Goal: Task Accomplishment & Management: Complete application form

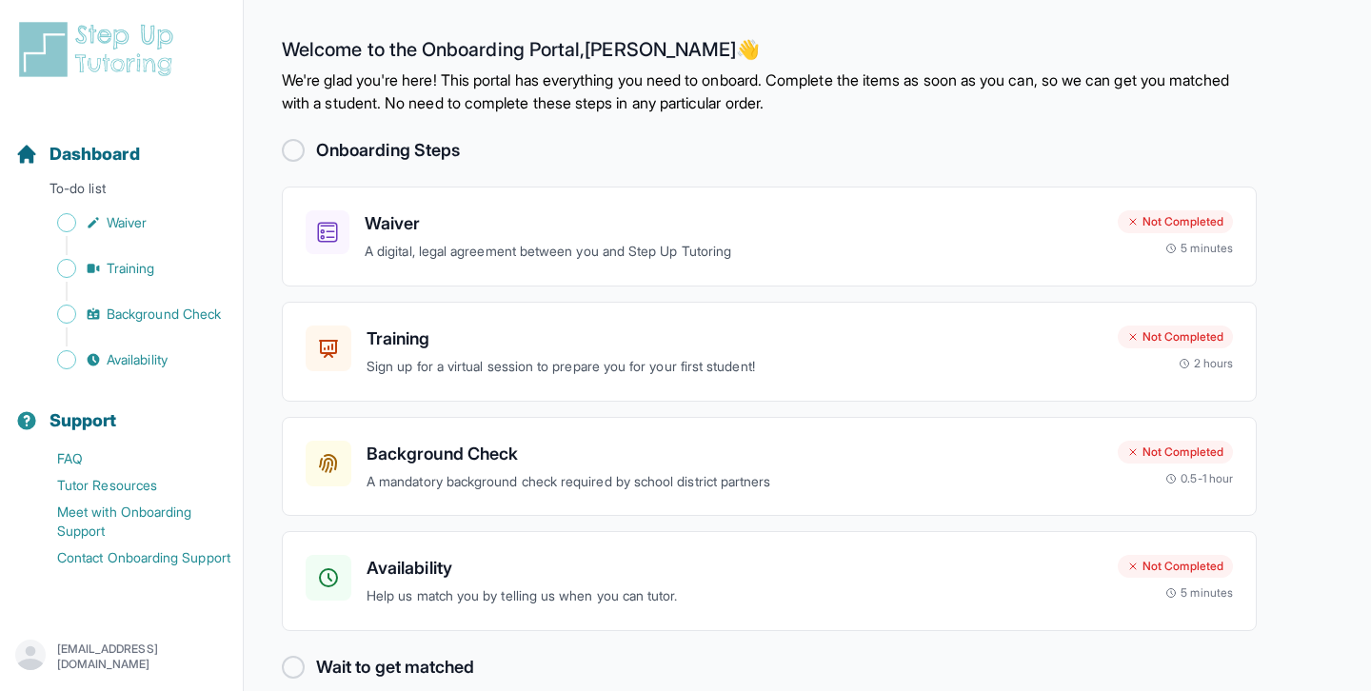
click at [294, 153] on div at bounding box center [293, 150] width 23 height 23
click at [429, 222] on h3 "Waiver" at bounding box center [734, 223] width 738 height 27
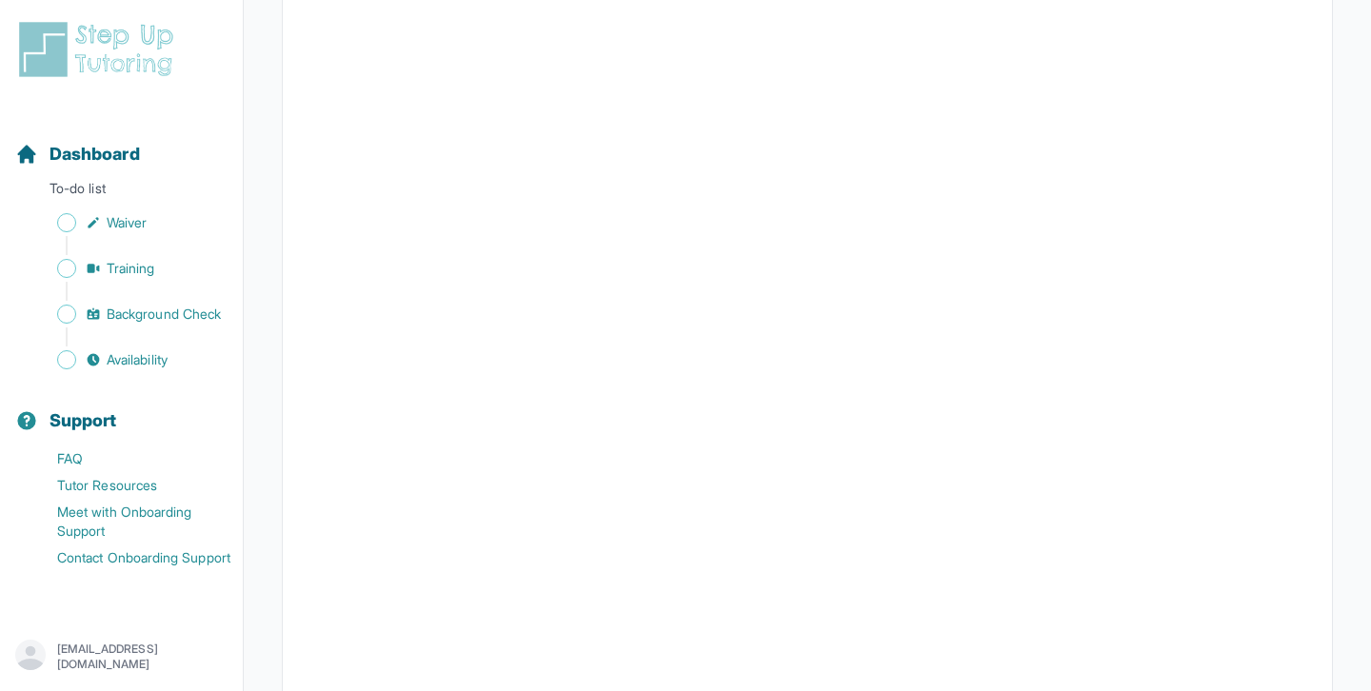
scroll to position [1797, 0]
click at [96, 233] on link "Waiver" at bounding box center [128, 222] width 227 height 27
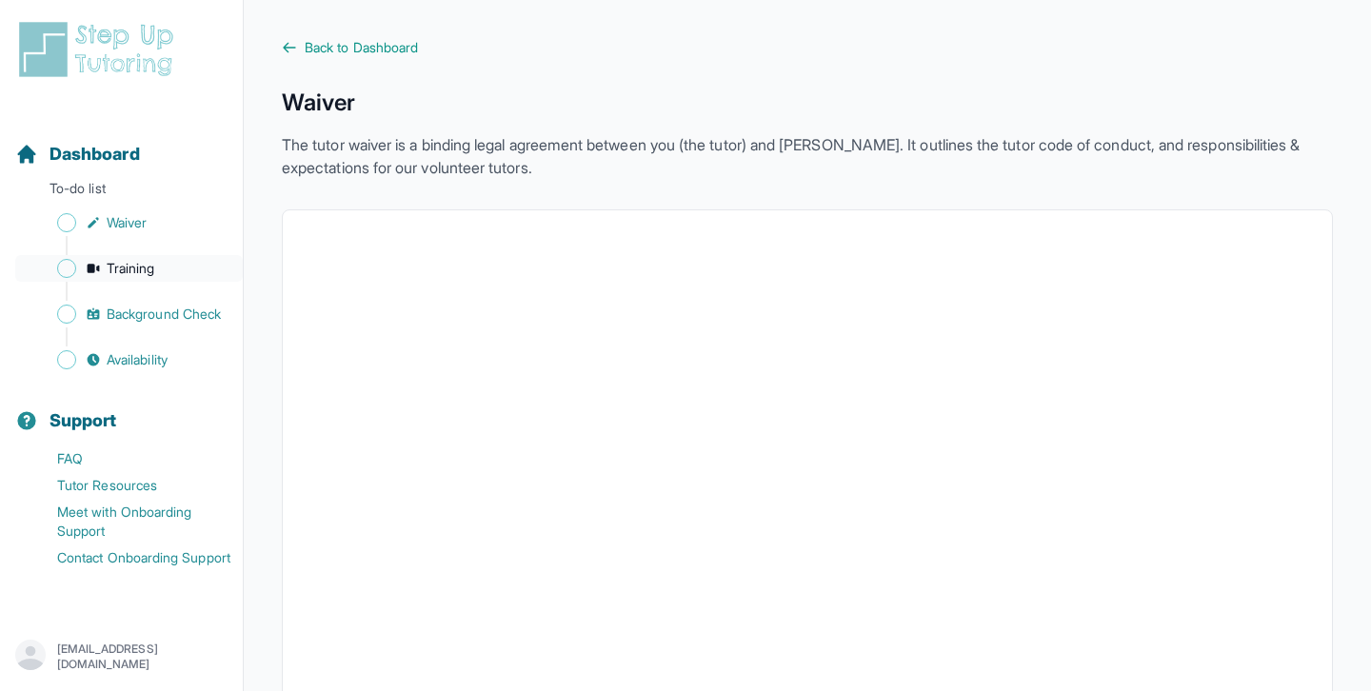
click at [125, 281] on link "Training" at bounding box center [128, 268] width 227 height 27
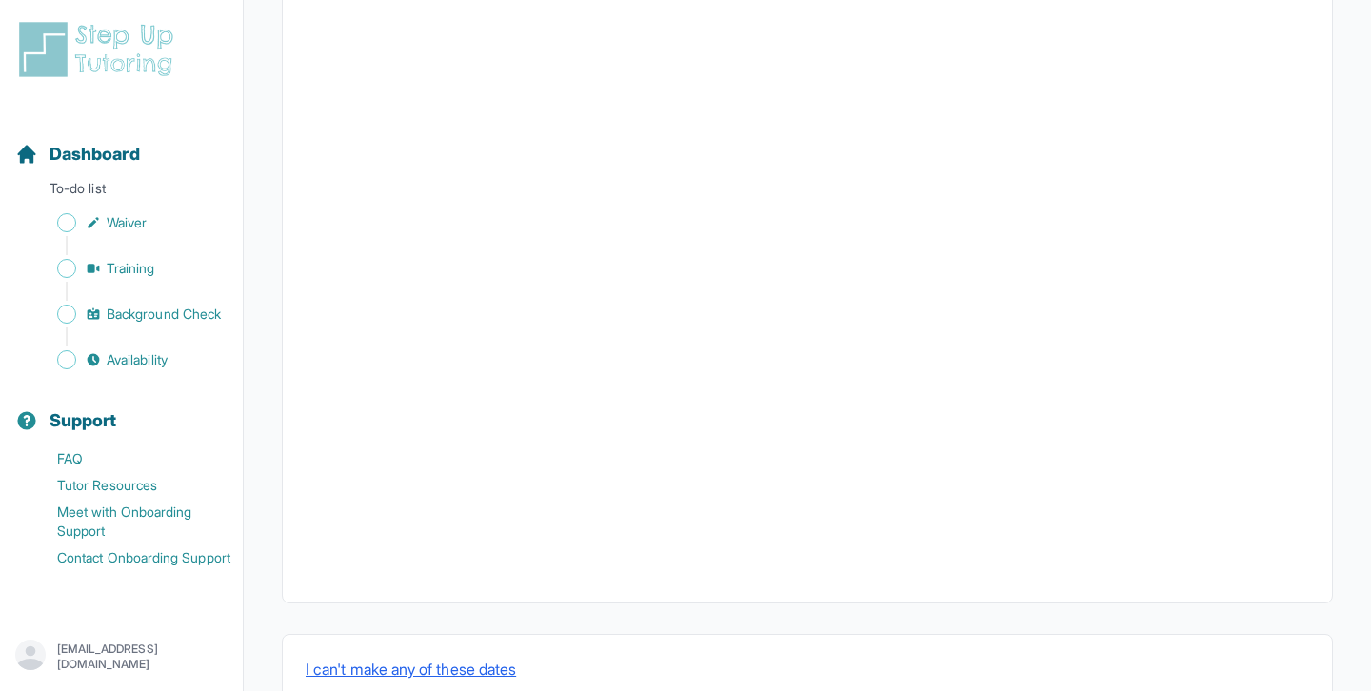
scroll to position [649, 0]
click at [167, 309] on span "Background Check" at bounding box center [164, 314] width 114 height 19
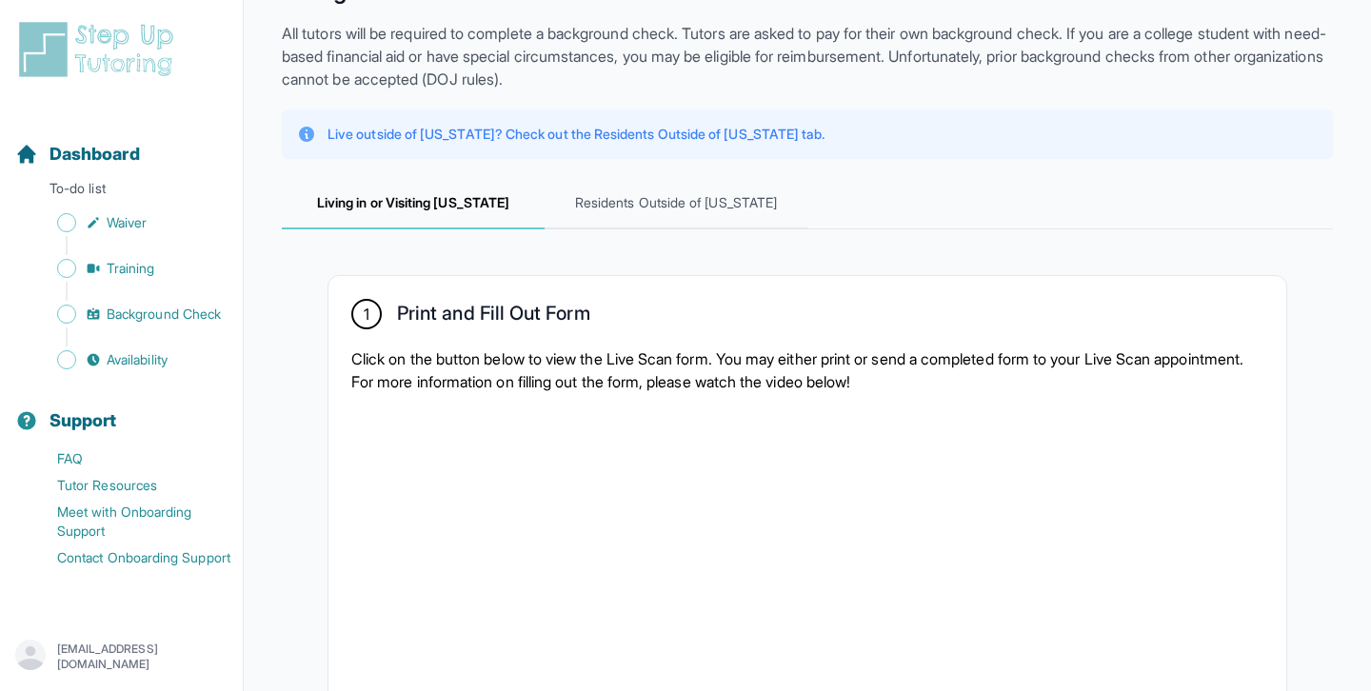
scroll to position [92, 0]
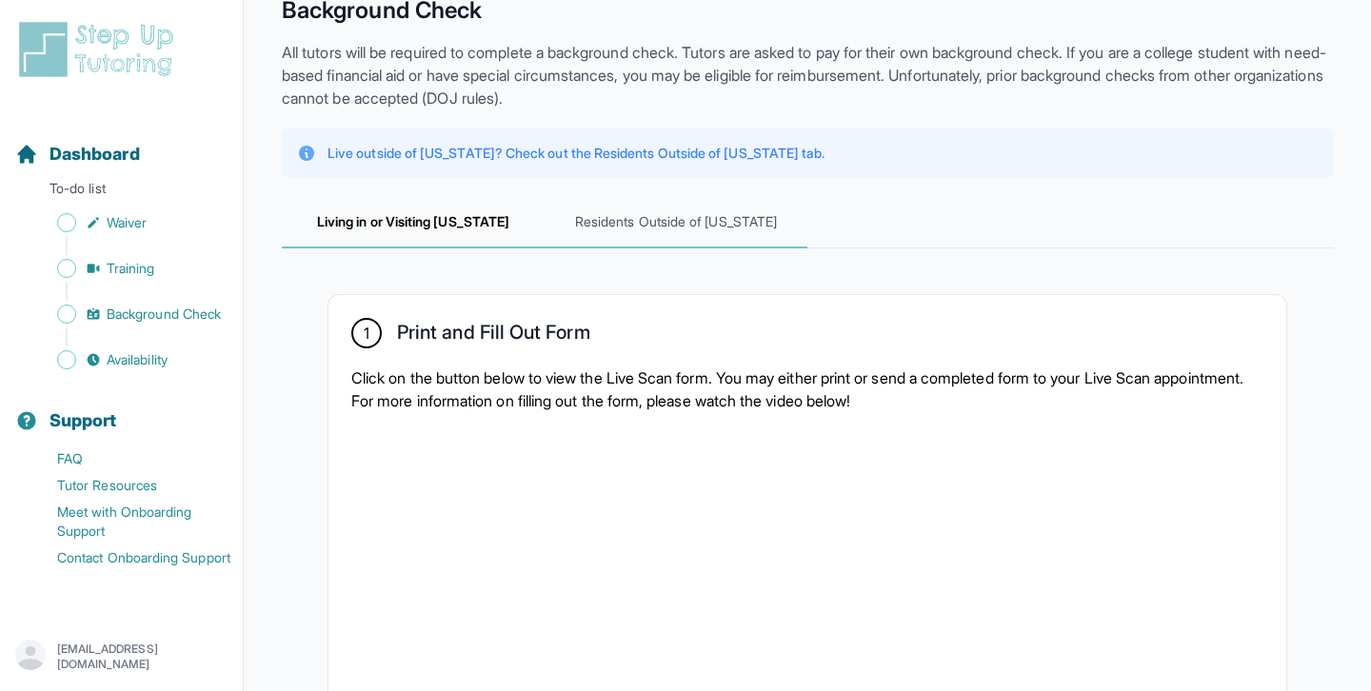
click at [630, 219] on span "Residents Outside of [US_STATE]" at bounding box center [675, 222] width 263 height 51
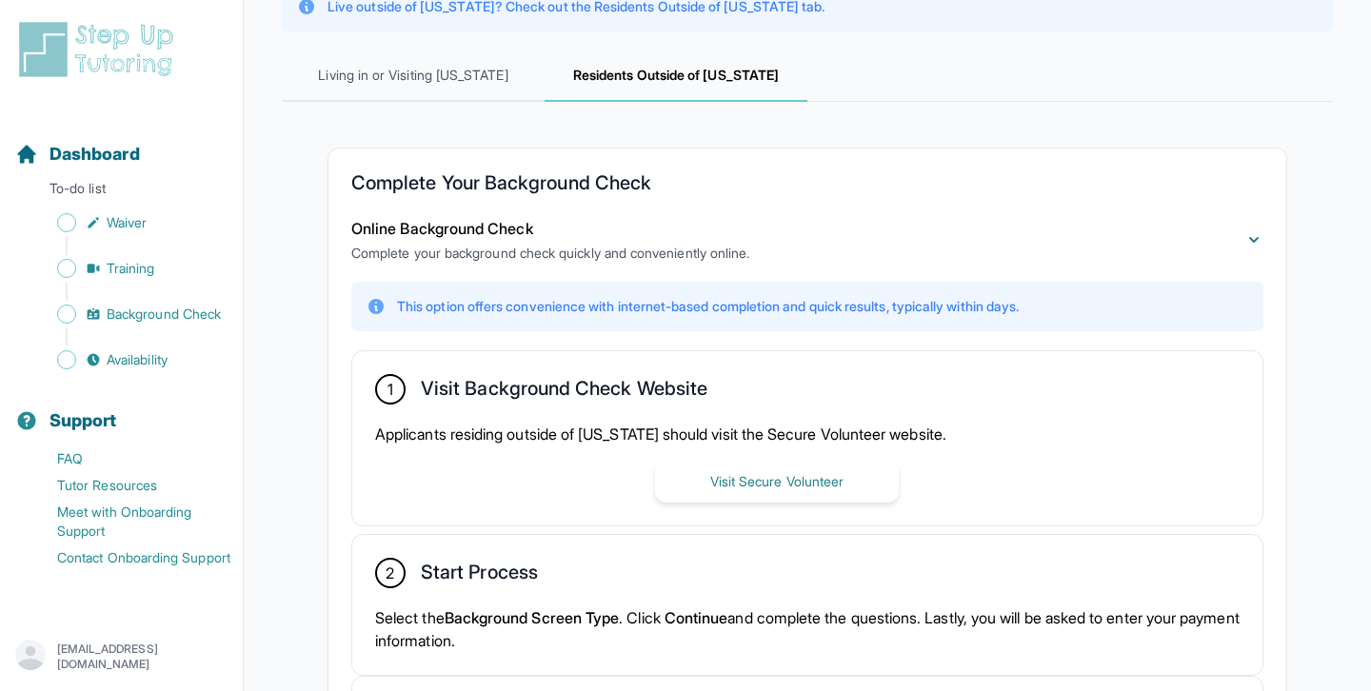
scroll to position [185, 0]
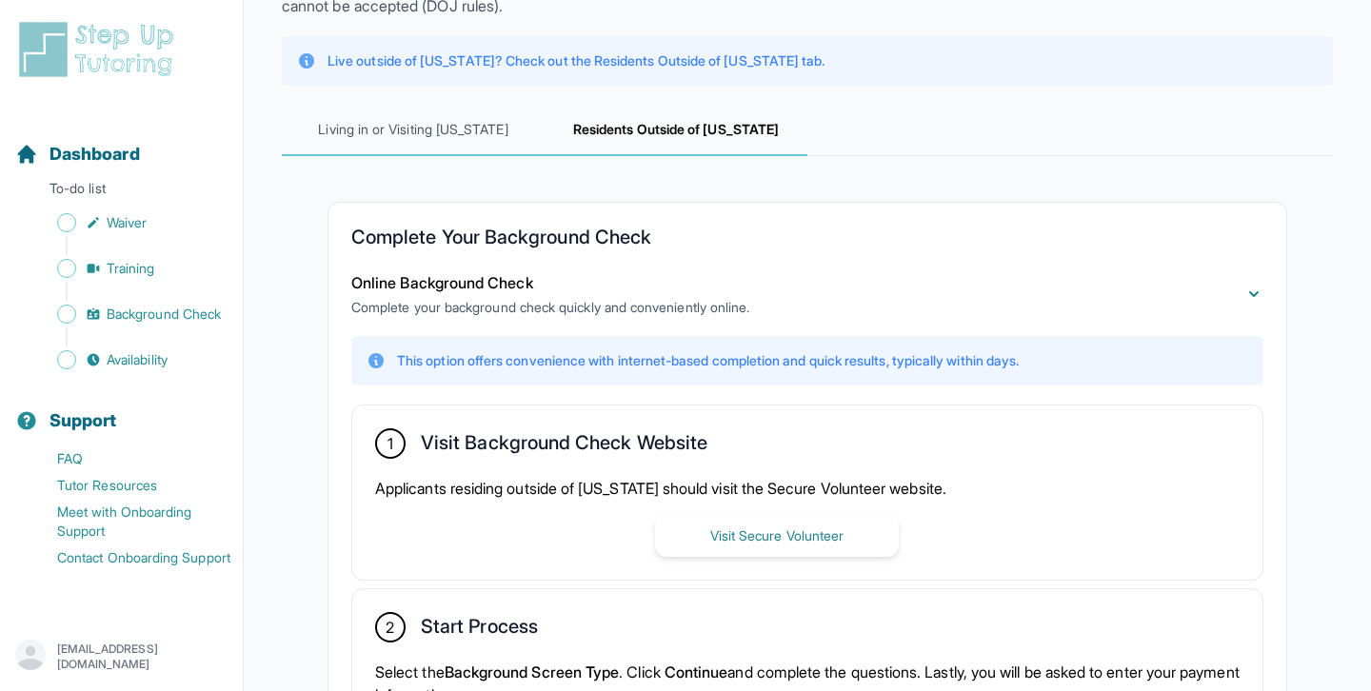
click at [467, 146] on span "Living in or Visiting [US_STATE]" at bounding box center [413, 130] width 263 height 51
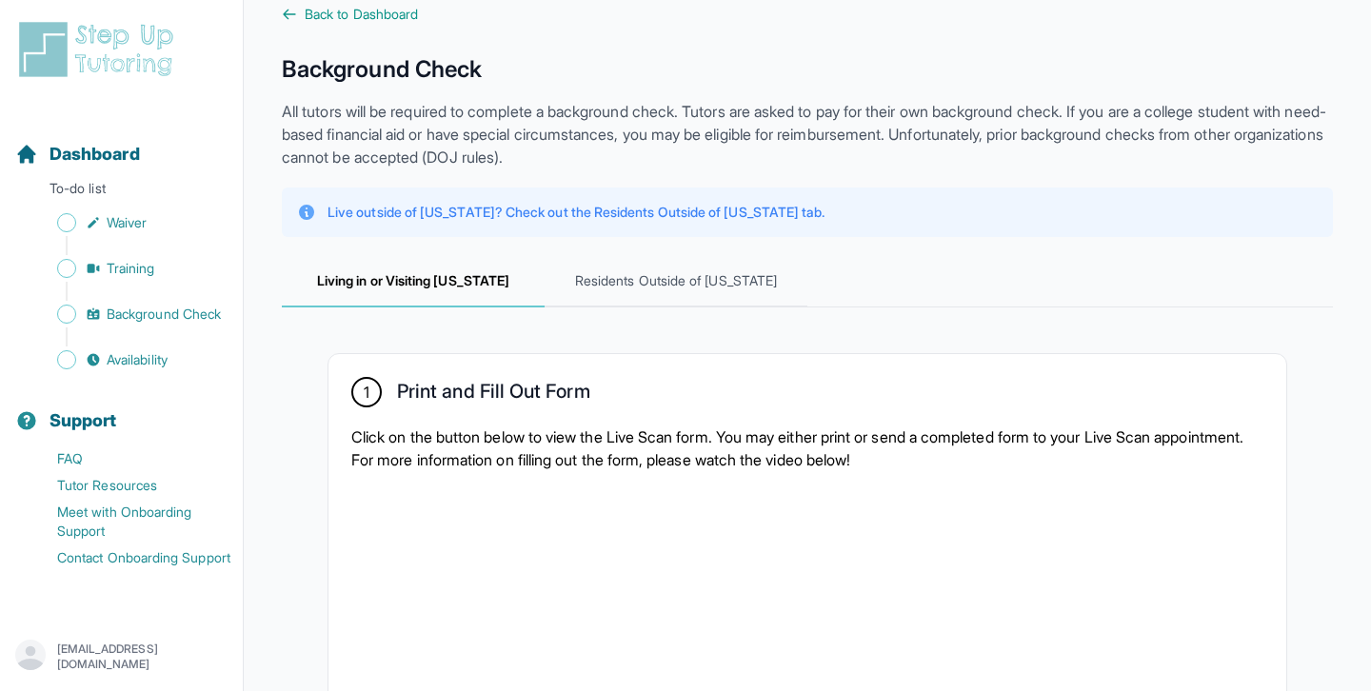
scroll to position [0, 0]
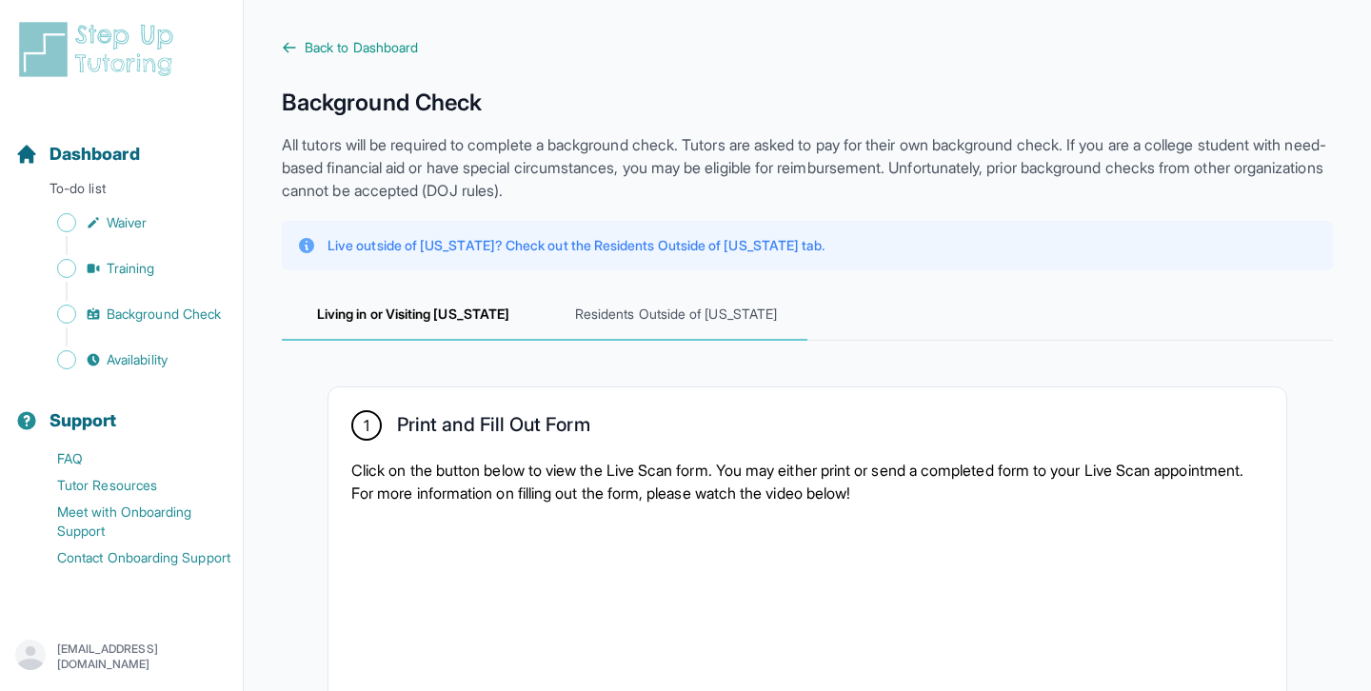
click at [670, 316] on span "Residents Outside of [US_STATE]" at bounding box center [675, 314] width 263 height 51
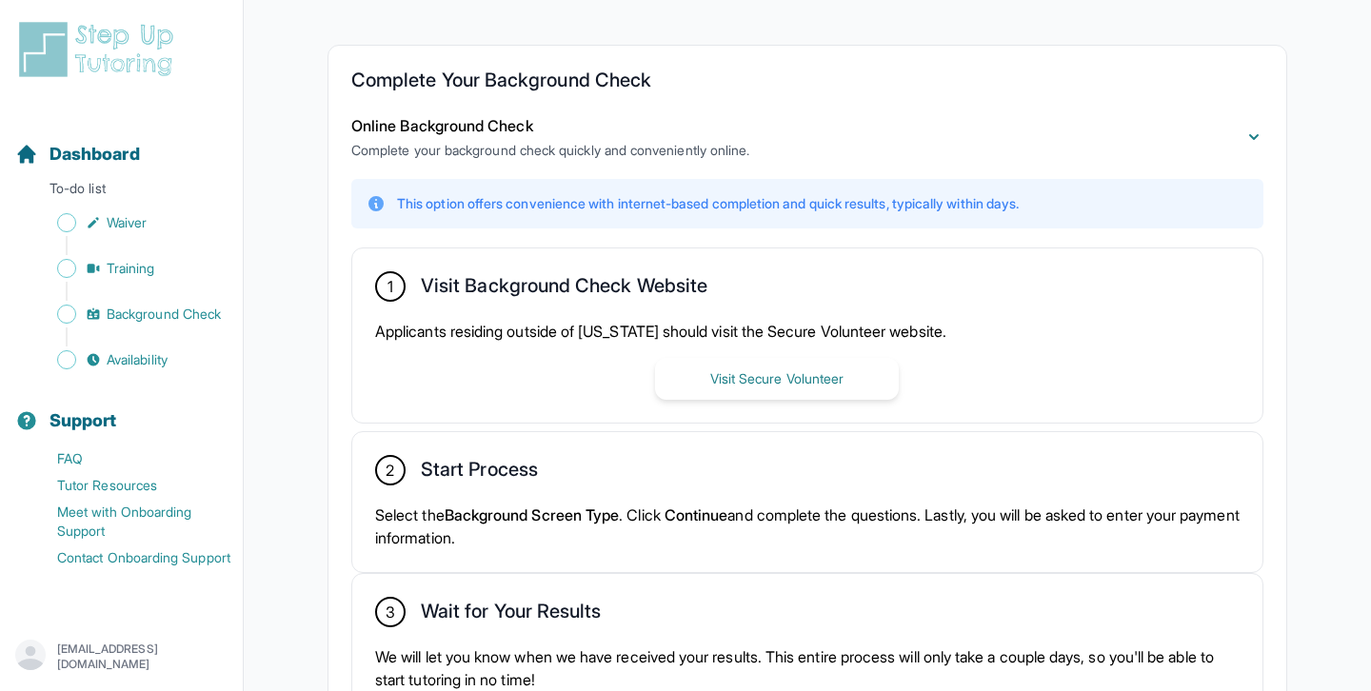
scroll to position [346, 0]
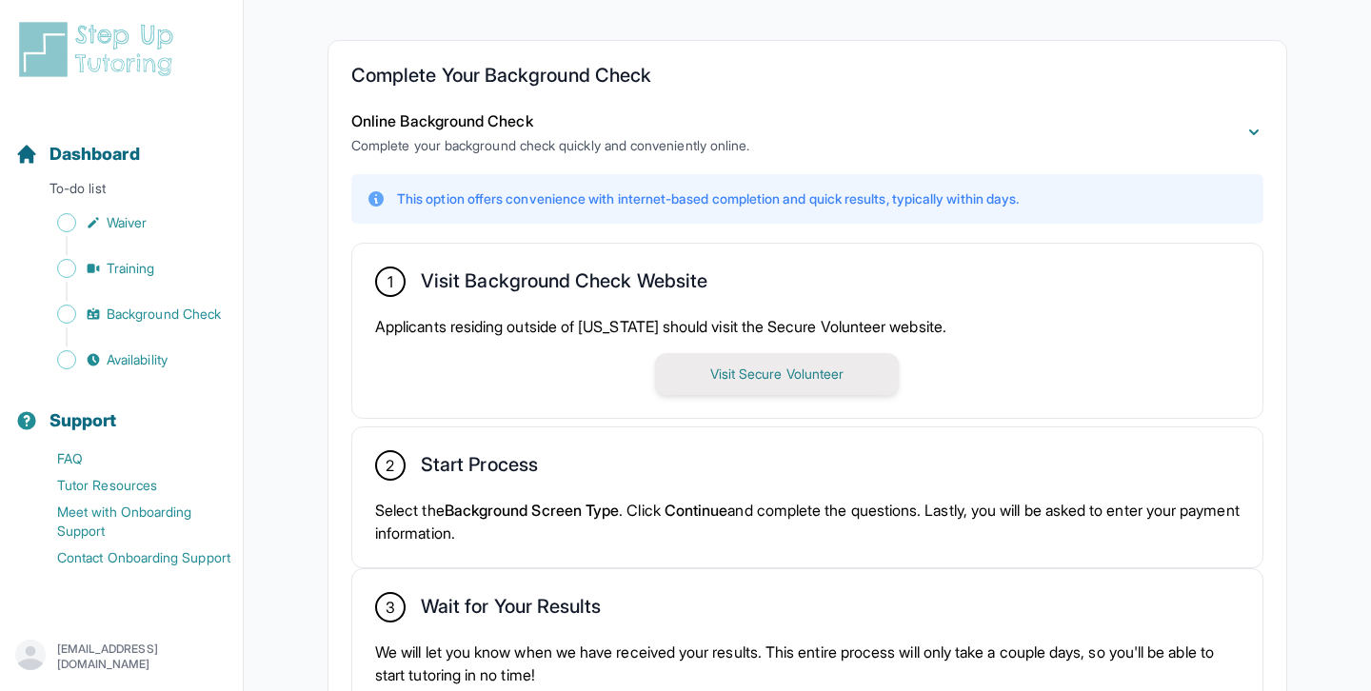
click at [759, 376] on button "Visit Secure Volunteer" at bounding box center [777, 374] width 244 height 42
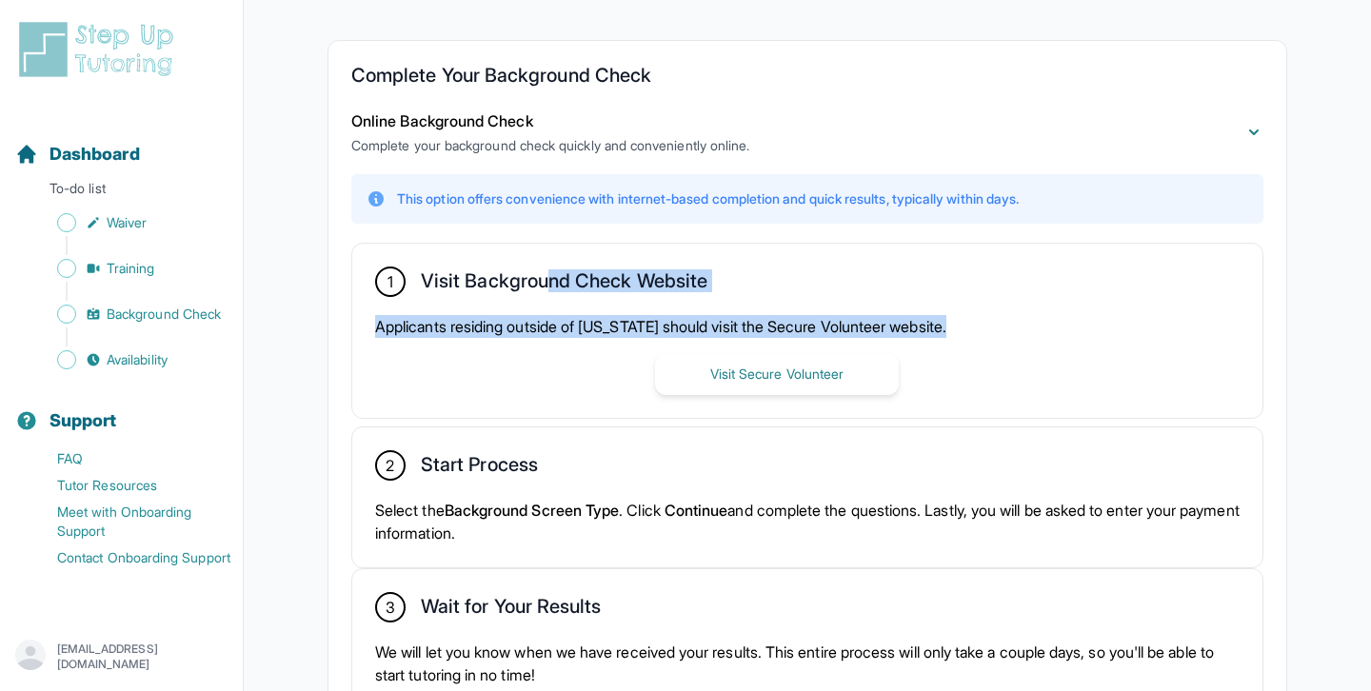
drag, startPoint x: 547, startPoint y: 272, endPoint x: 527, endPoint y: 359, distance: 88.9
click at [527, 359] on div "1 Visit Background Check Website Applicants residing outside of [US_STATE] shou…" at bounding box center [807, 331] width 910 height 174
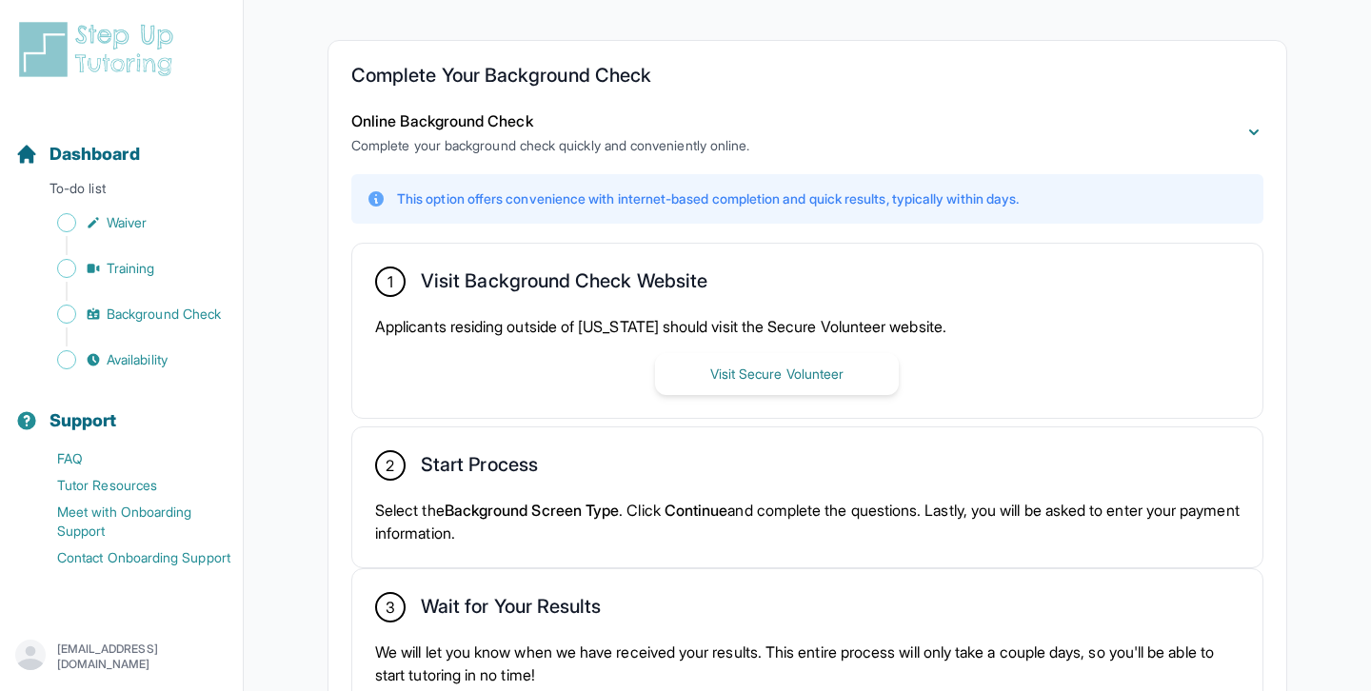
click at [520, 316] on p "Applicants residing outside of [US_STATE] should visit the Secure Volunteer web…" at bounding box center [807, 326] width 864 height 23
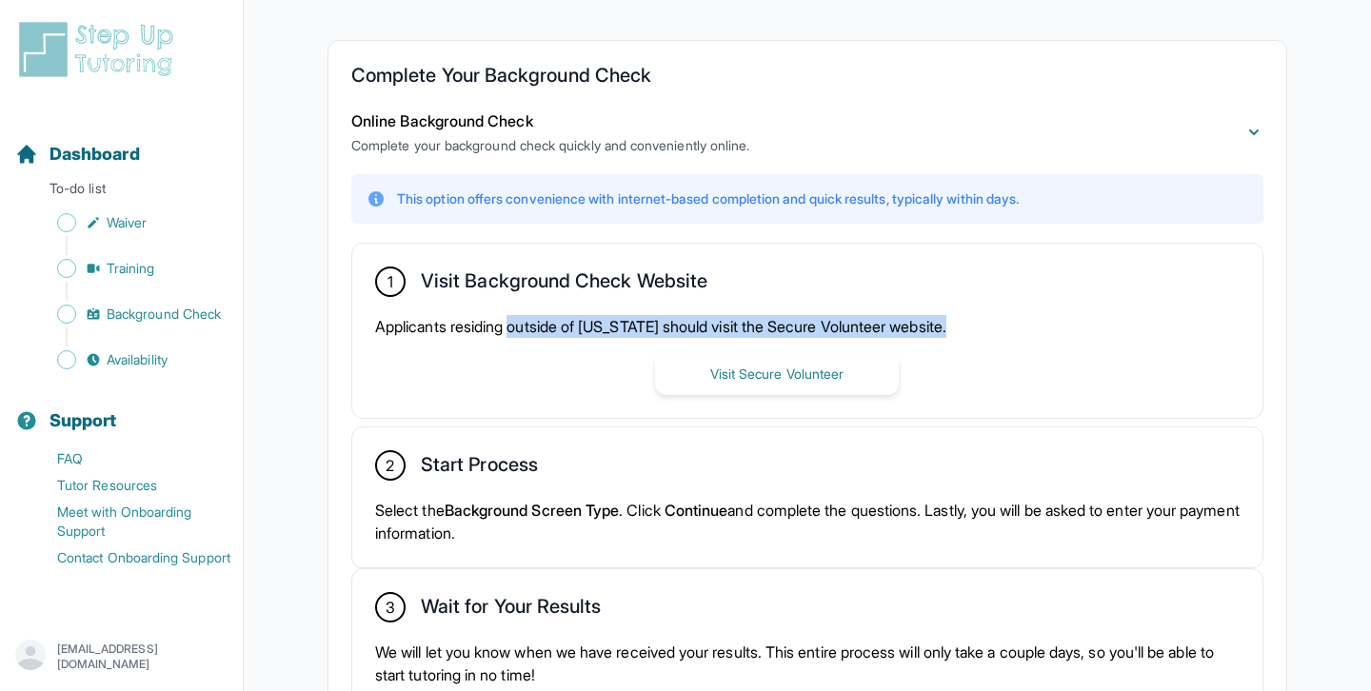
drag, startPoint x: 519, startPoint y: 316, endPoint x: 519, endPoint y: 345, distance: 28.6
click at [519, 345] on div "Applicants residing outside of [US_STATE] should visit the Secure Volunteer web…" at bounding box center [807, 355] width 864 height 80
click at [517, 333] on p "Applicants residing outside of [US_STATE] should visit the Secure Volunteer web…" at bounding box center [807, 326] width 864 height 23
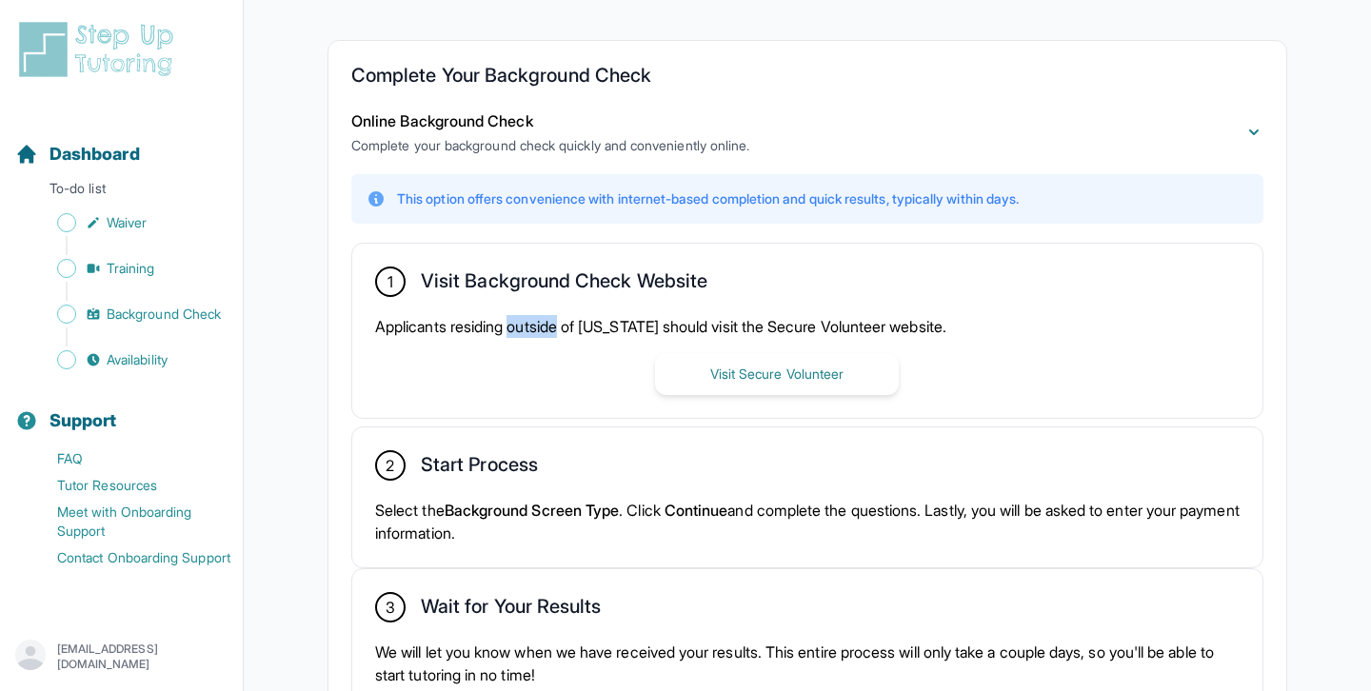
click at [517, 333] on p "Applicants residing outside of [US_STATE] should visit the Secure Volunteer web…" at bounding box center [807, 326] width 864 height 23
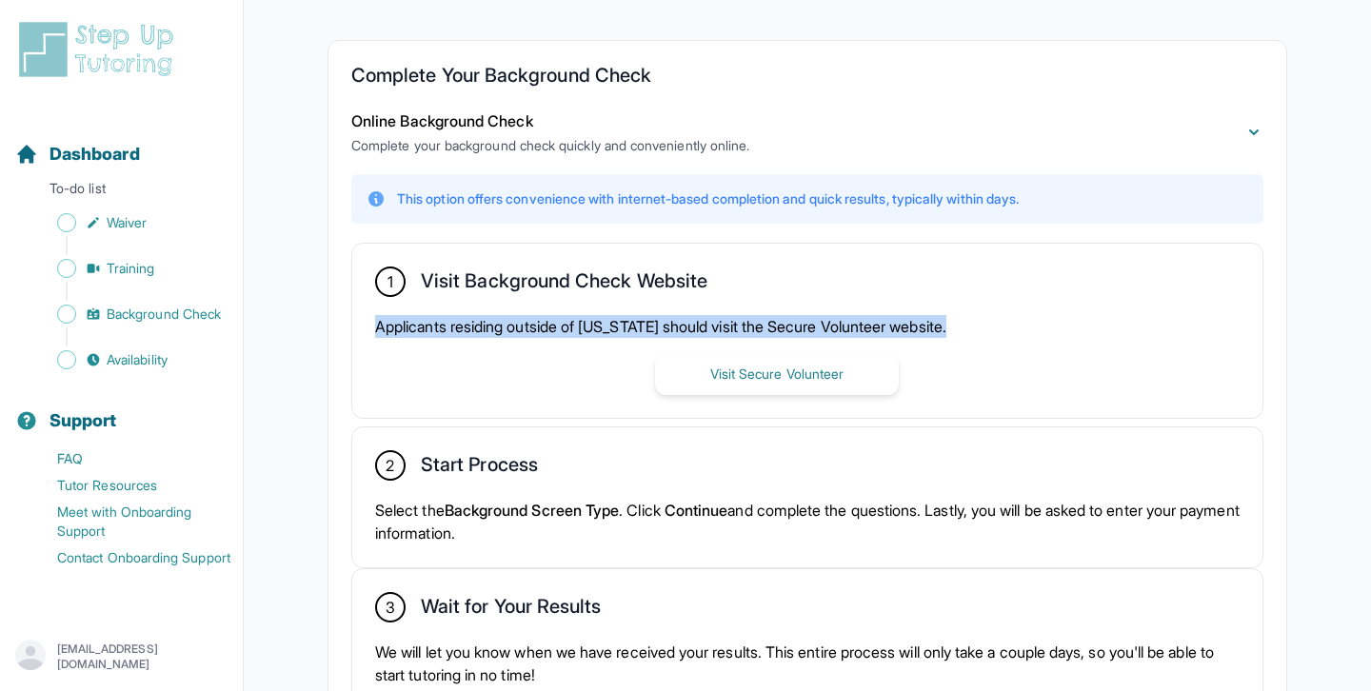
click at [517, 333] on p "Applicants residing outside of [US_STATE] should visit the Secure Volunteer web…" at bounding box center [807, 326] width 864 height 23
click at [489, 318] on p "Applicants residing outside of [US_STATE] should visit the Secure Volunteer web…" at bounding box center [807, 326] width 864 height 23
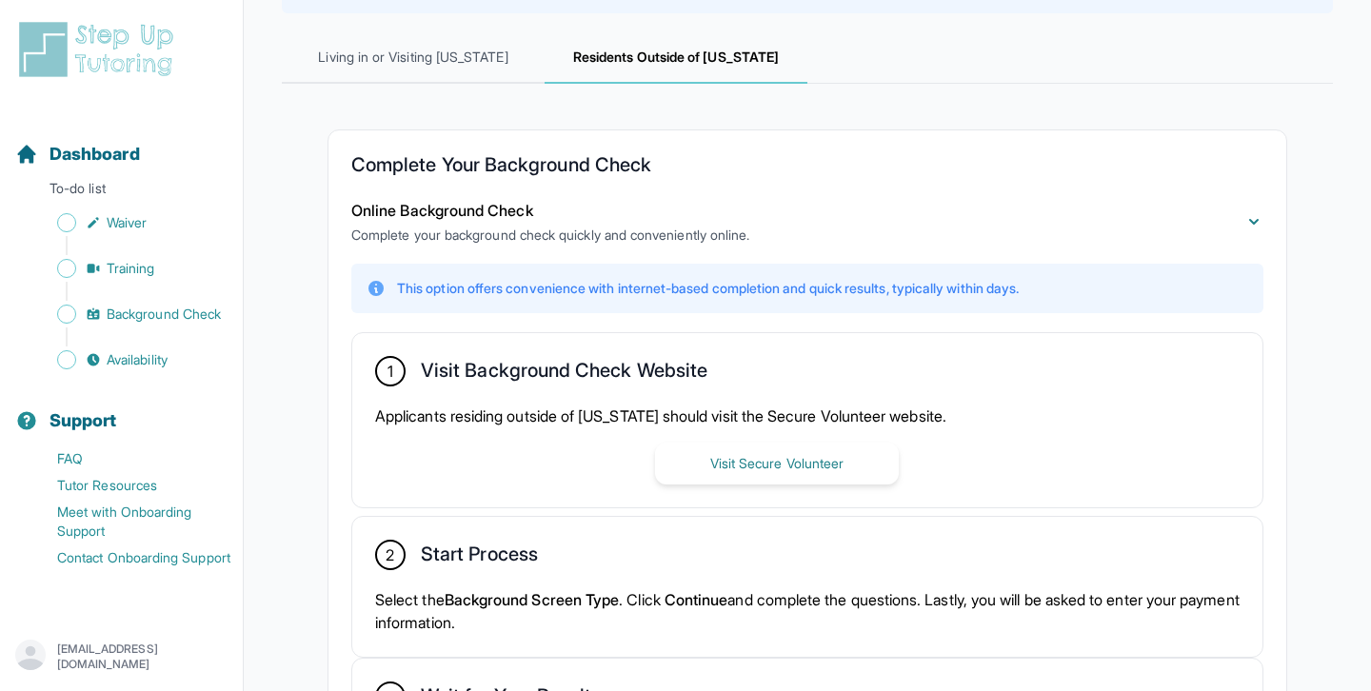
scroll to position [270, 0]
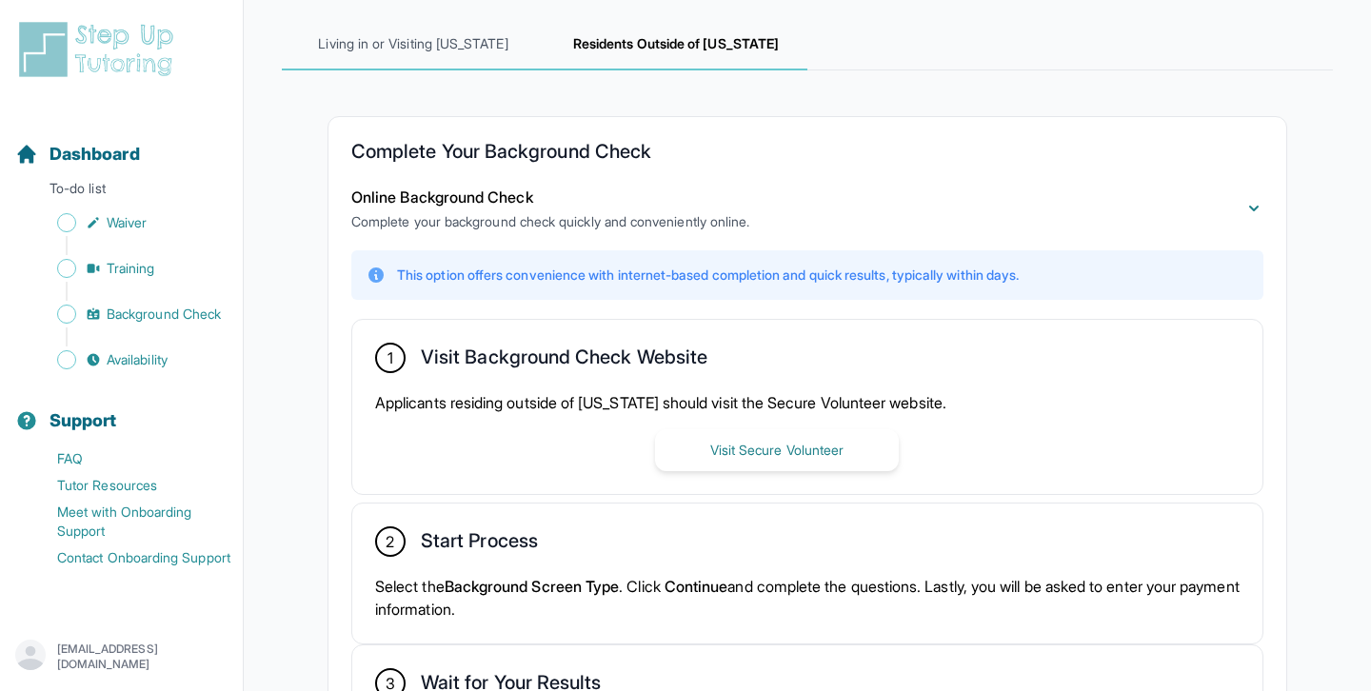
click at [367, 59] on span "Living in or Visiting [US_STATE]" at bounding box center [413, 44] width 263 height 51
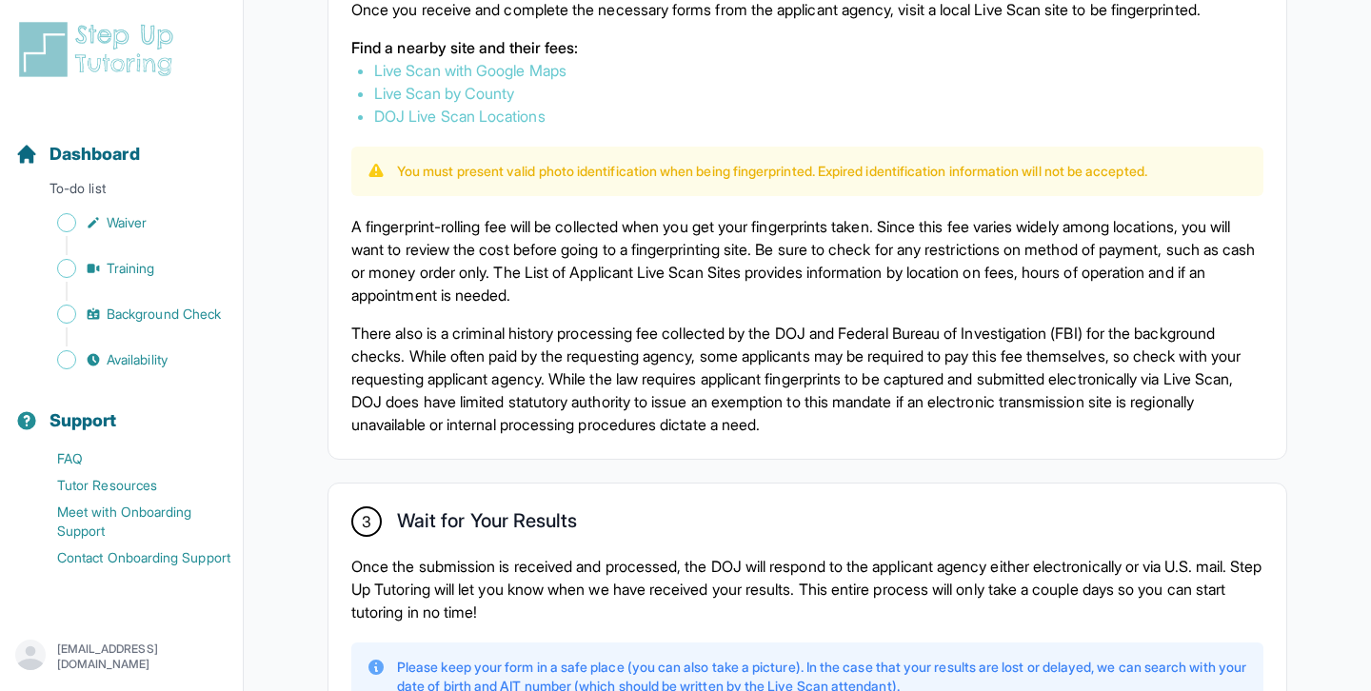
scroll to position [688, 0]
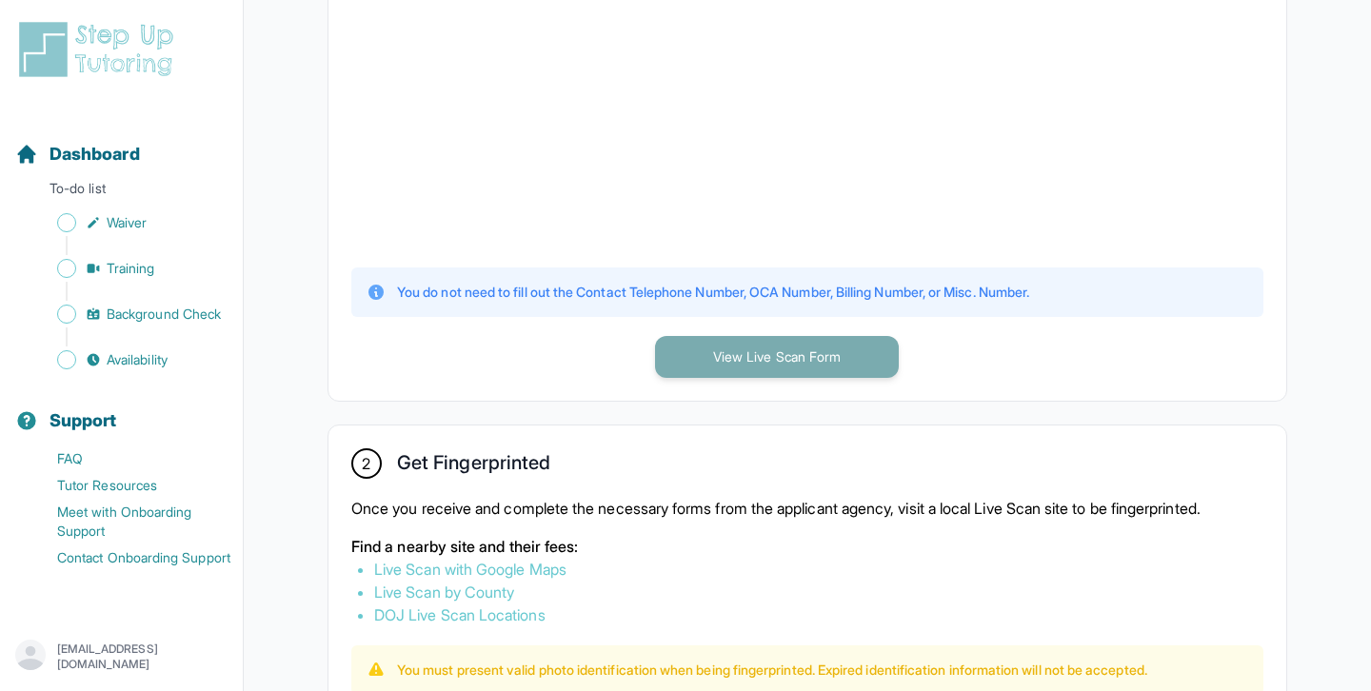
click at [762, 351] on button "View Live Scan Form" at bounding box center [777, 357] width 244 height 42
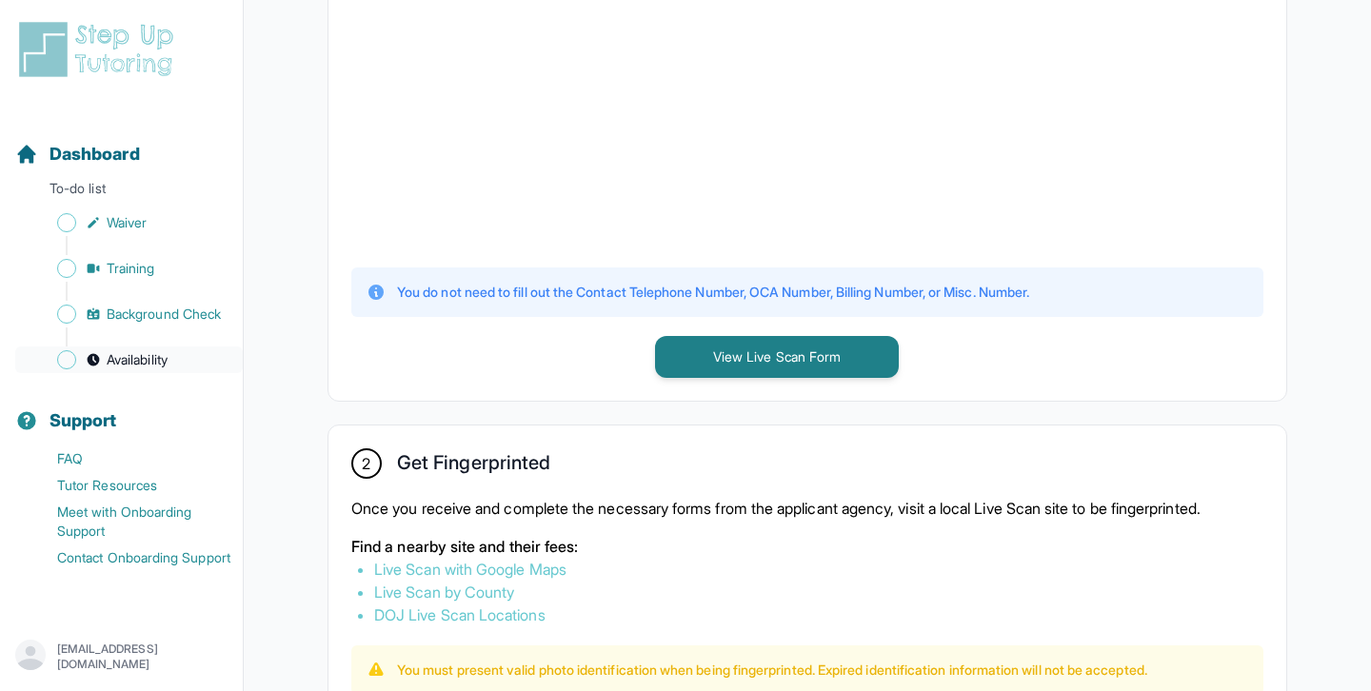
click at [99, 354] on icon "Sidebar" at bounding box center [93, 359] width 15 height 15
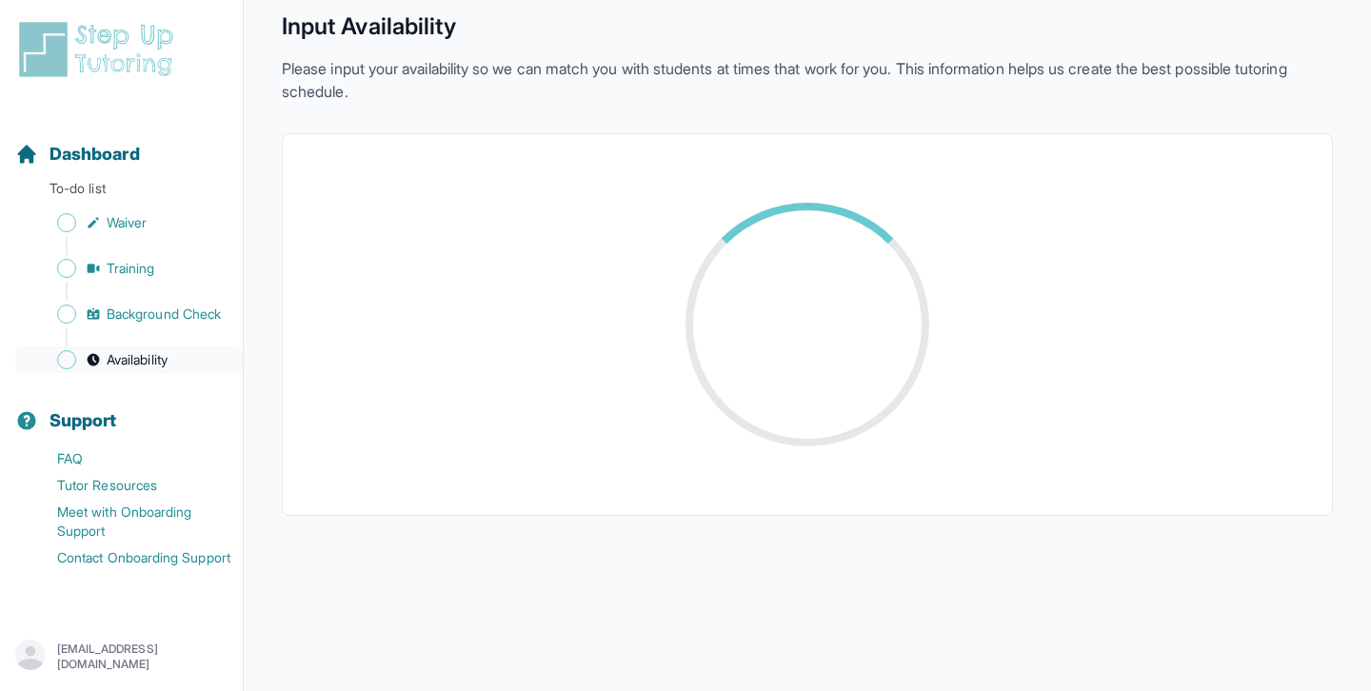
scroll to position [415, 0]
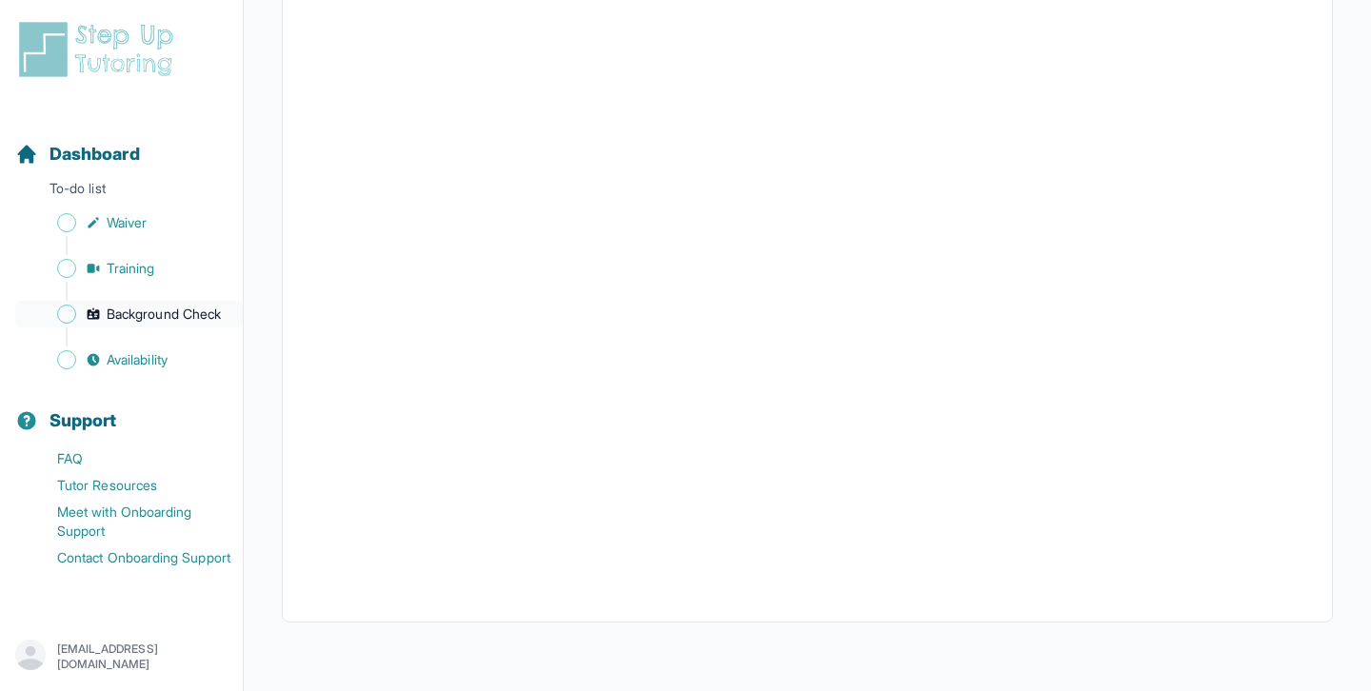
click at [102, 326] on link "Background Check" at bounding box center [128, 314] width 227 height 27
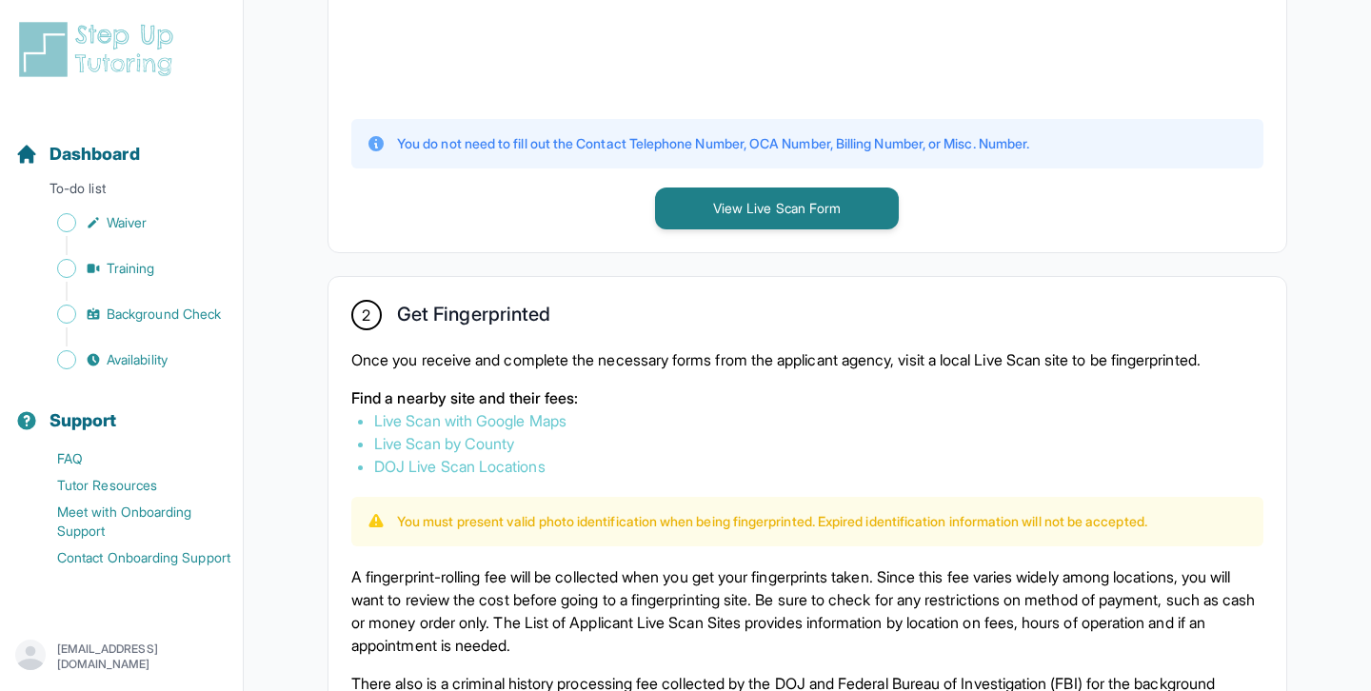
scroll to position [841, 0]
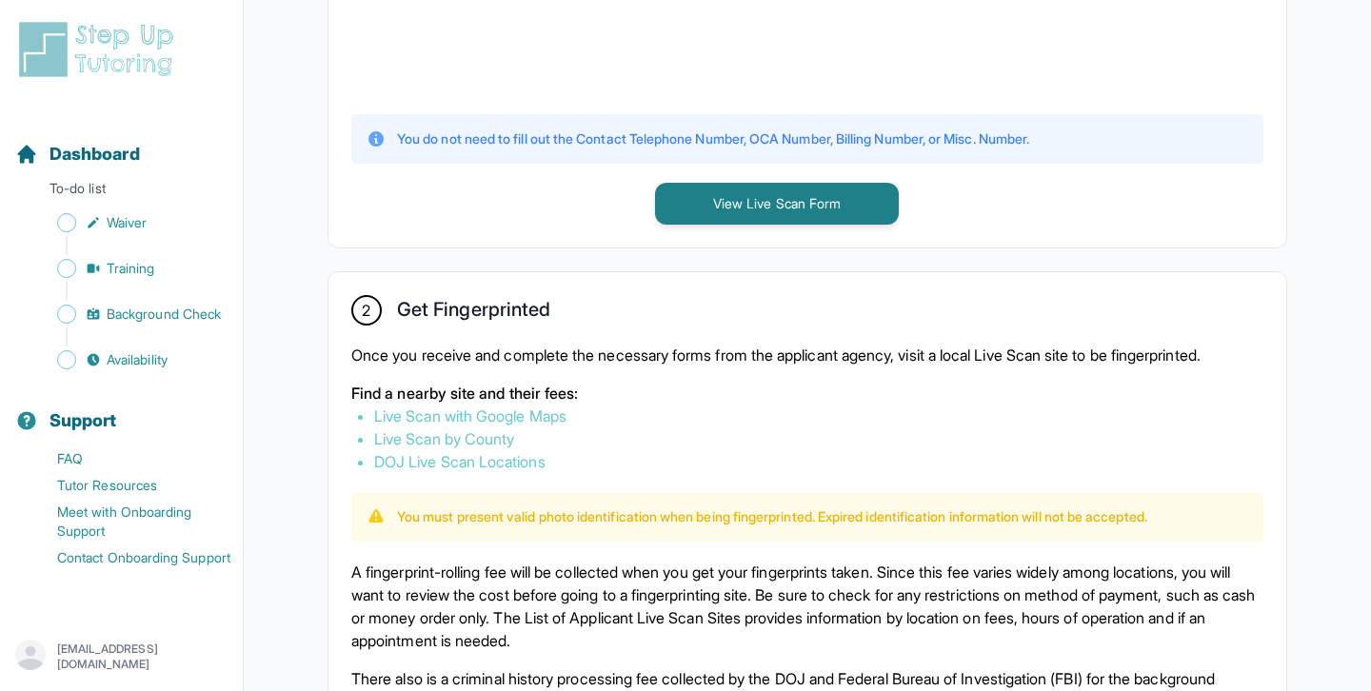
drag, startPoint x: 716, startPoint y: 436, endPoint x: 728, endPoint y: 450, distance: 18.9
click at [728, 451] on ul "Live Scan with Google Maps Live Scan by County DOJ Live Scan Locations" at bounding box center [807, 439] width 912 height 69
click at [728, 450] on li "DOJ Live Scan Locations" at bounding box center [807, 461] width 866 height 23
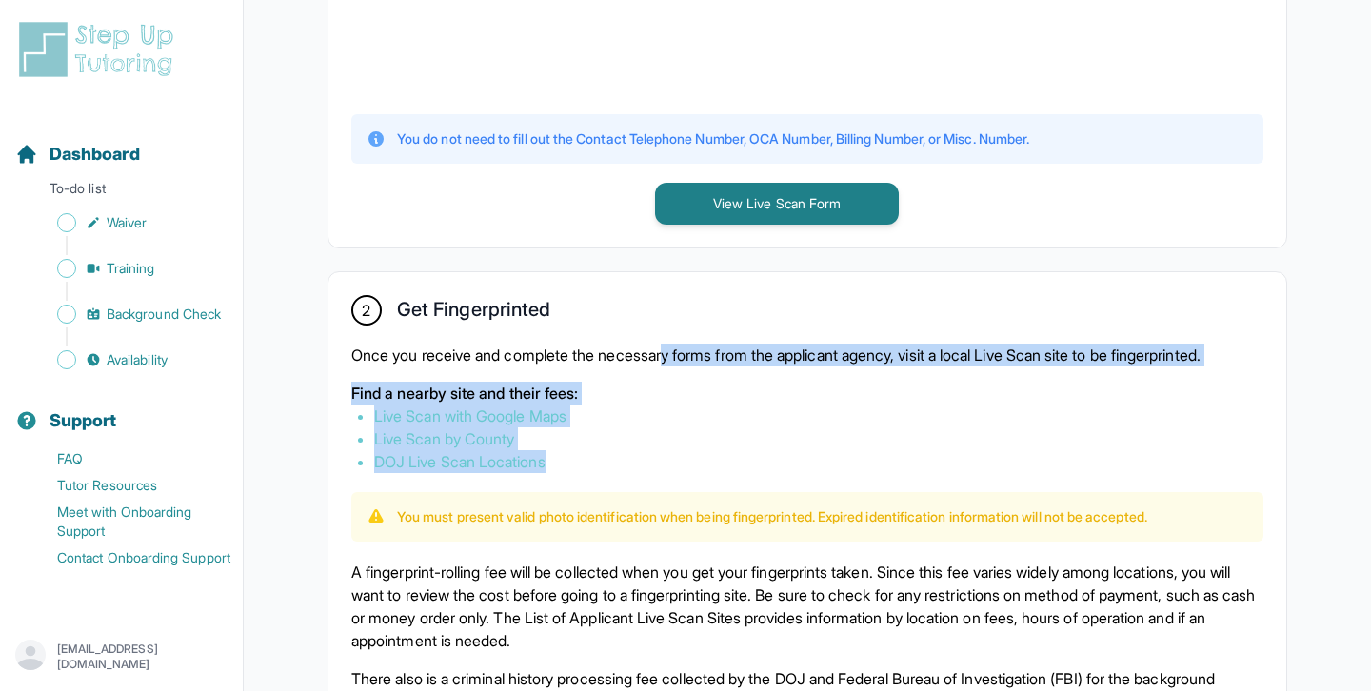
drag, startPoint x: 728, startPoint y: 450, endPoint x: 680, endPoint y: 363, distance: 100.1
click at [680, 363] on div "Once you receive and complete the necessary forms from the applicant agency, vi…" at bounding box center [807, 408] width 912 height 129
click at [679, 363] on p "Once you receive and complete the necessary forms from the applicant agency, vi…" at bounding box center [807, 355] width 912 height 23
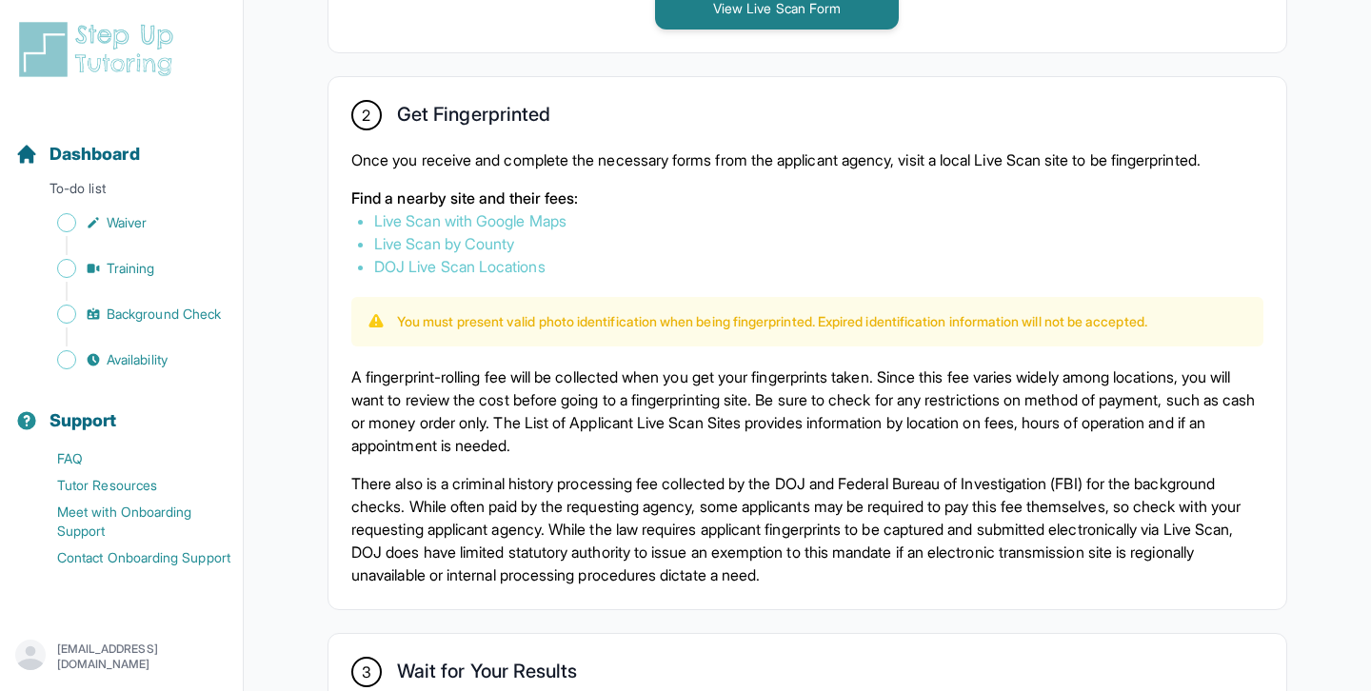
scroll to position [1039, 0]
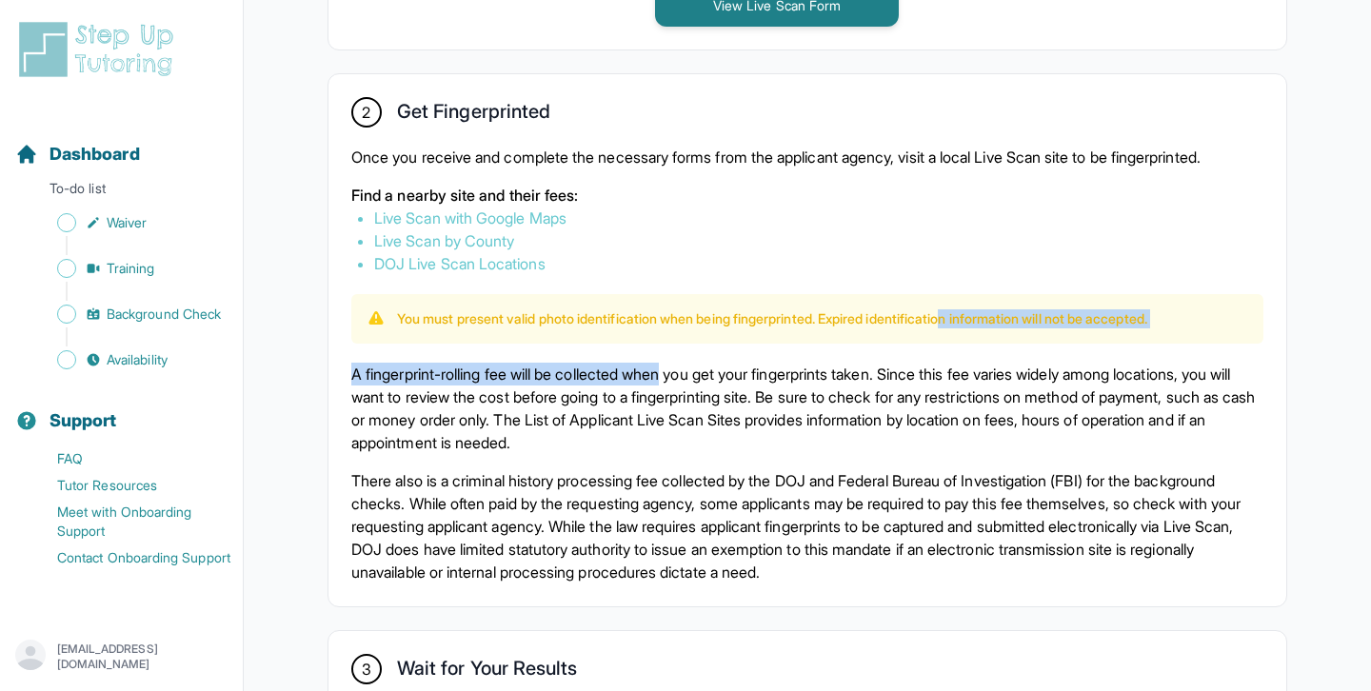
drag, startPoint x: 679, startPoint y: 363, endPoint x: 970, endPoint y: 322, distance: 294.1
click at [970, 323] on div "2 Get Fingerprinted Once you receive and complete the necessary forms from the …" at bounding box center [806, 340] width 957 height 532
click at [970, 322] on p "You must present valid photo identification when being fingerprinted. Expired i…" at bounding box center [772, 318] width 750 height 19
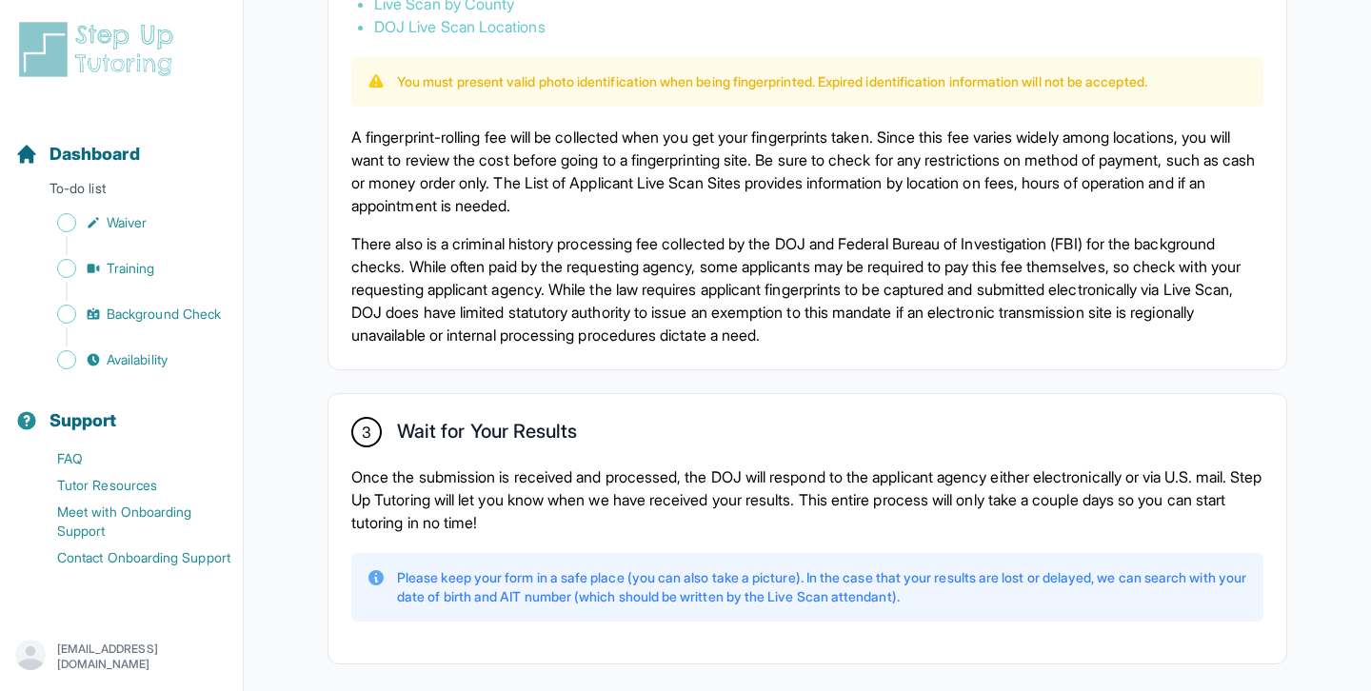
scroll to position [1280, 0]
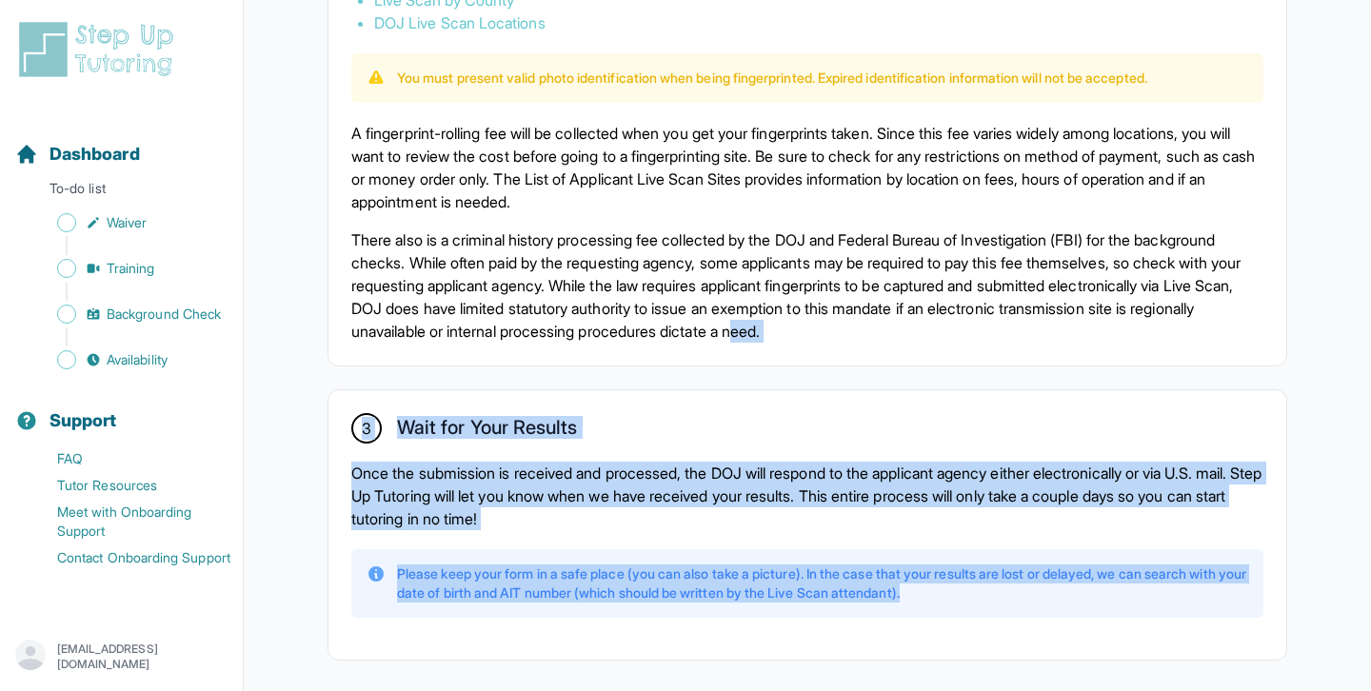
drag, startPoint x: 970, startPoint y: 322, endPoint x: 948, endPoint y: 596, distance: 275.0
click at [897, 404] on div "3 Wait for Your Results Once the submission is received and processed, the DOJ …" at bounding box center [806, 524] width 957 height 269
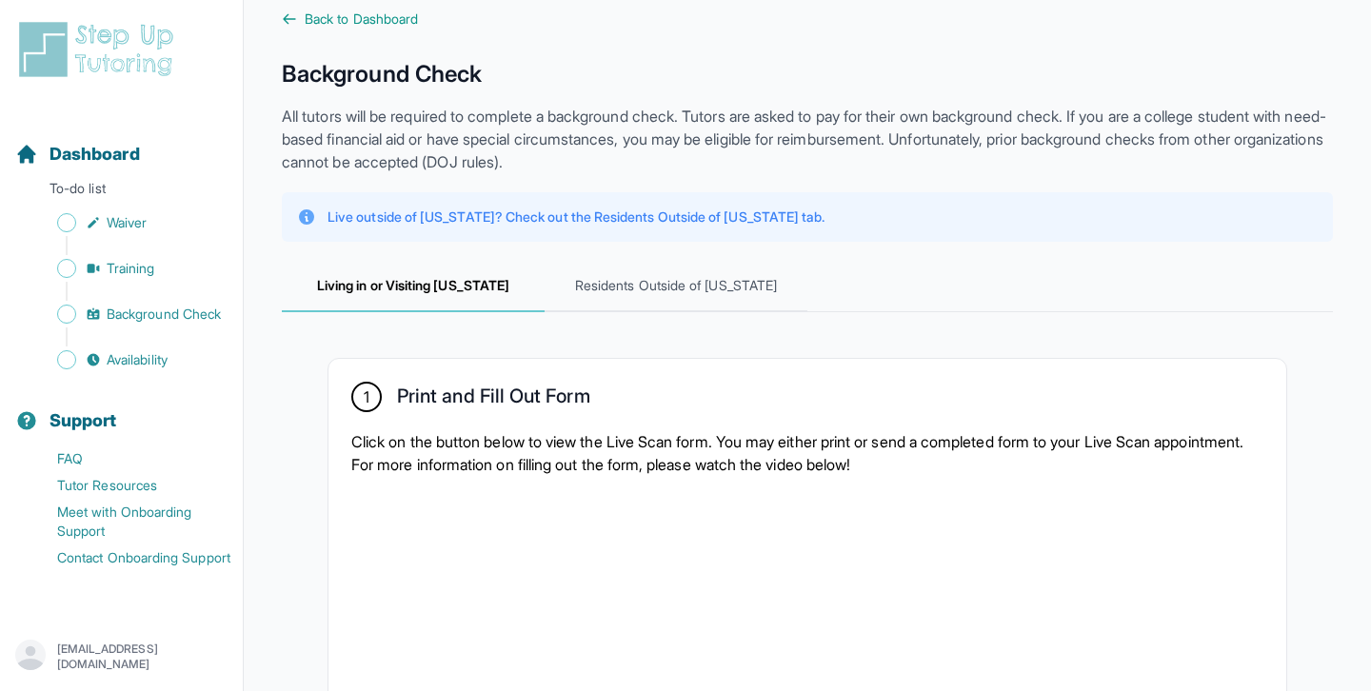
scroll to position [0, 0]
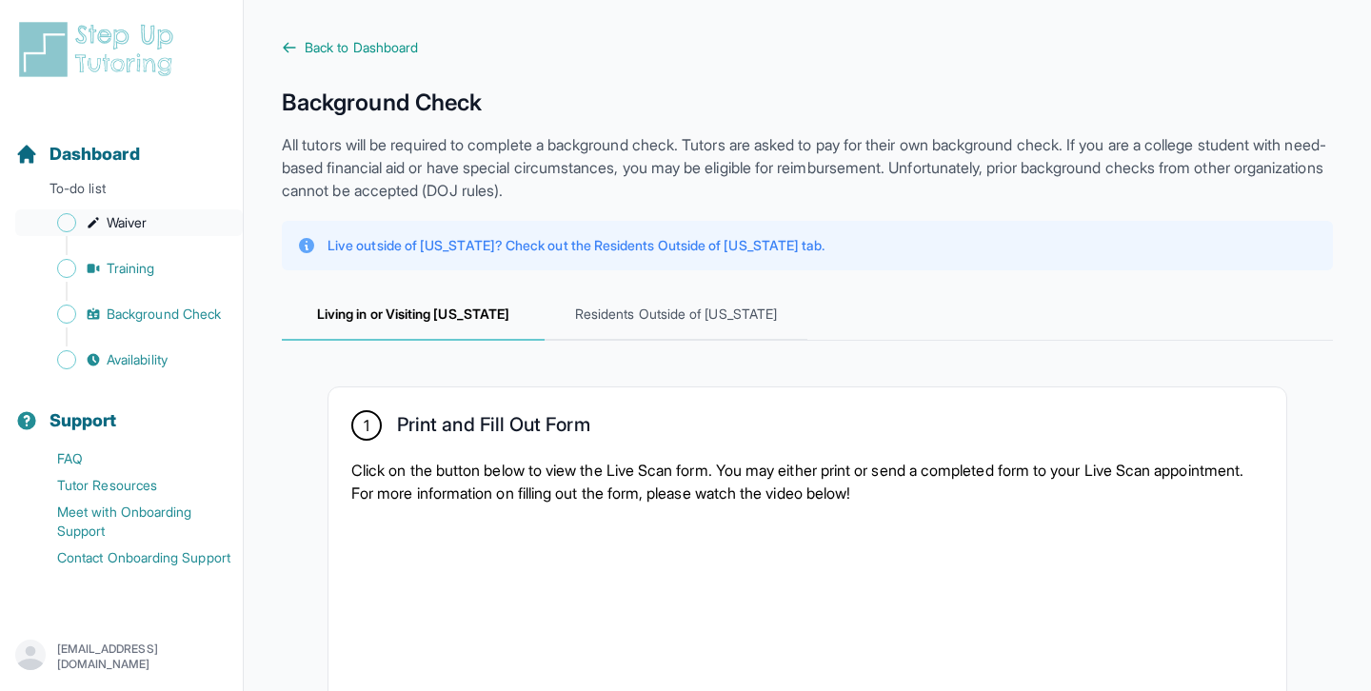
click at [69, 223] on span "Sidebar" at bounding box center [66, 222] width 19 height 19
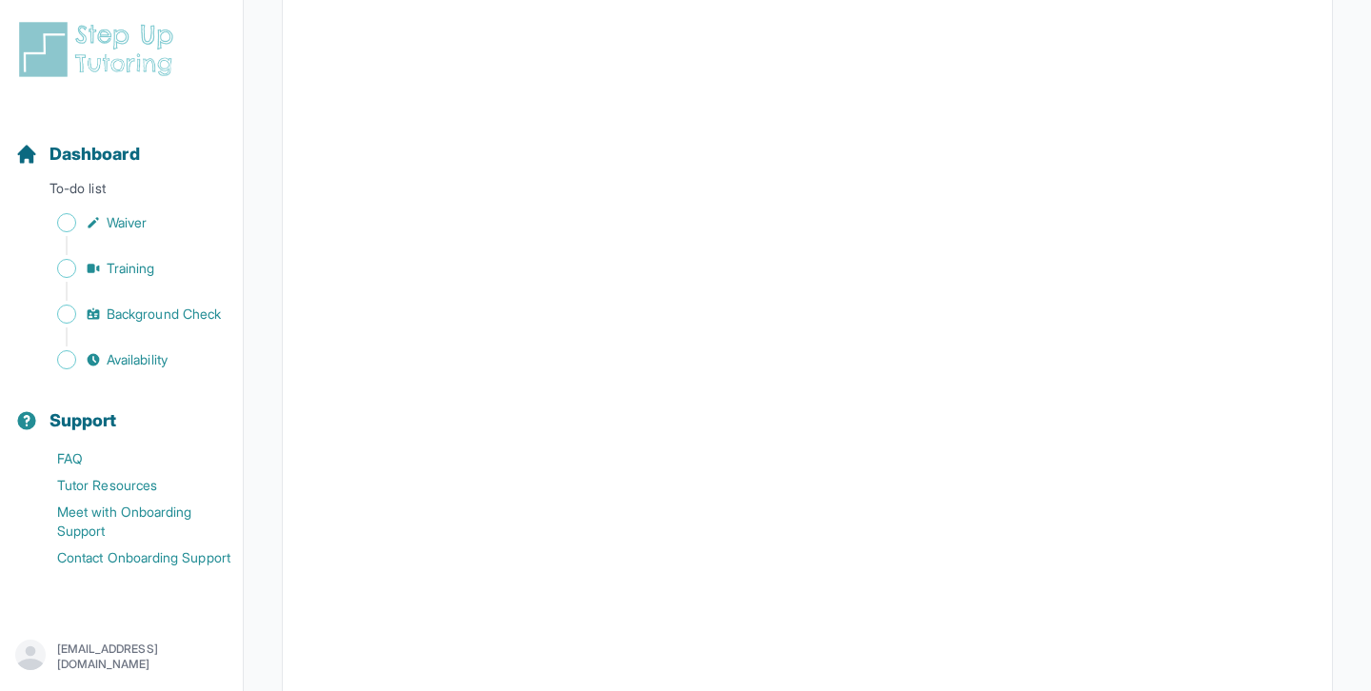
scroll to position [1398, 0]
click at [150, 276] on span "Training" at bounding box center [131, 268] width 49 height 19
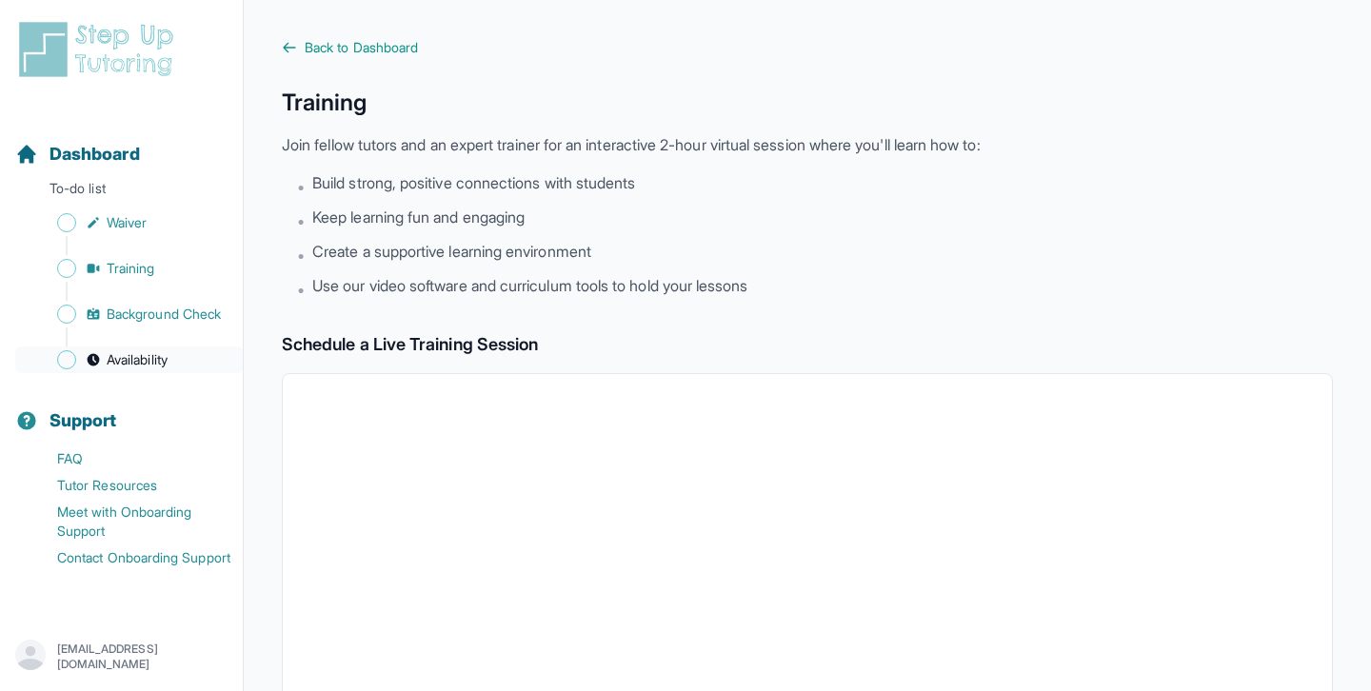
click at [188, 346] on link "Availability" at bounding box center [128, 359] width 227 height 27
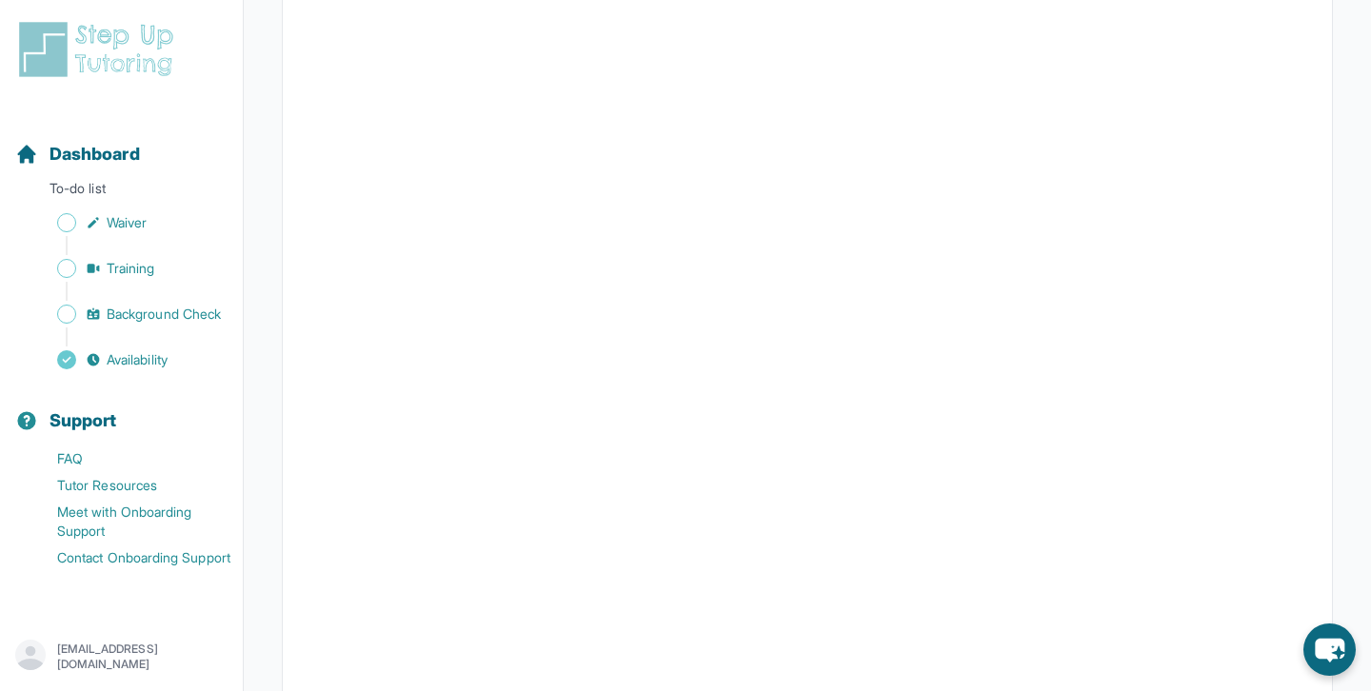
scroll to position [415, 0]
click at [138, 313] on span "Background Check" at bounding box center [164, 314] width 114 height 19
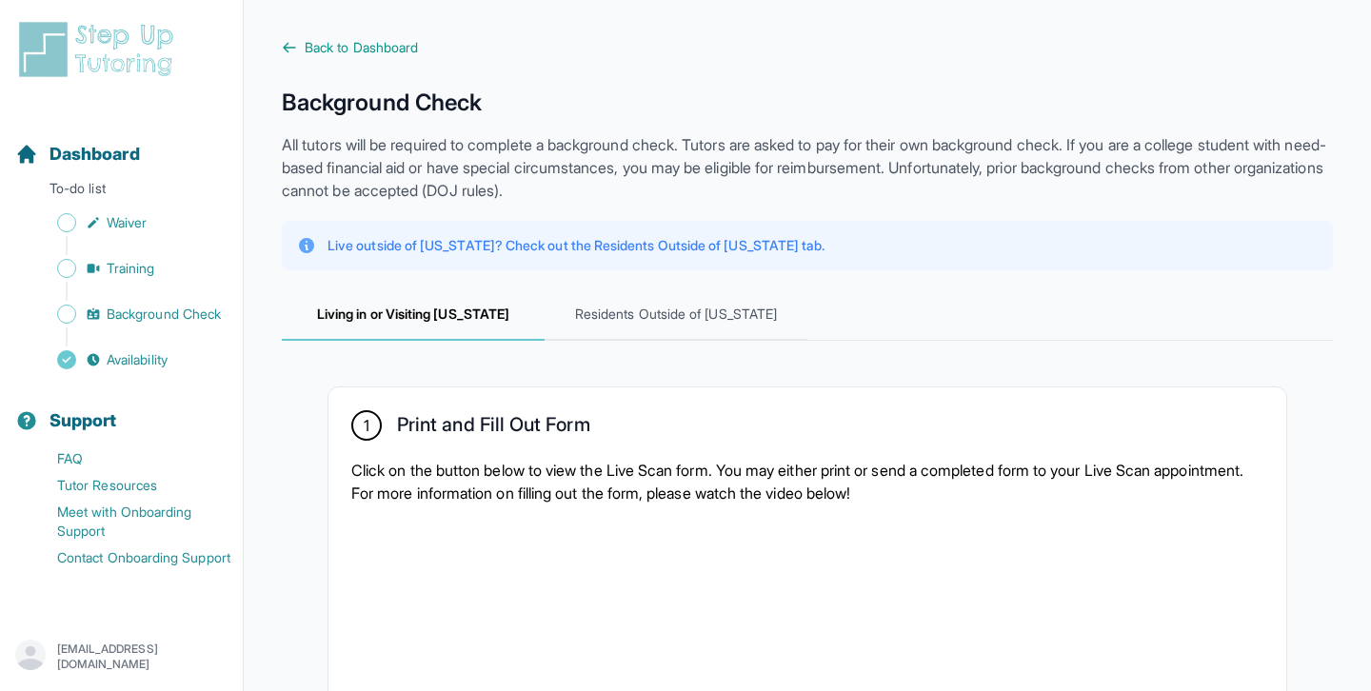
click at [128, 284] on div "Sidebar" at bounding box center [125, 291] width 220 height 19
click at [130, 270] on span "Training" at bounding box center [131, 268] width 49 height 19
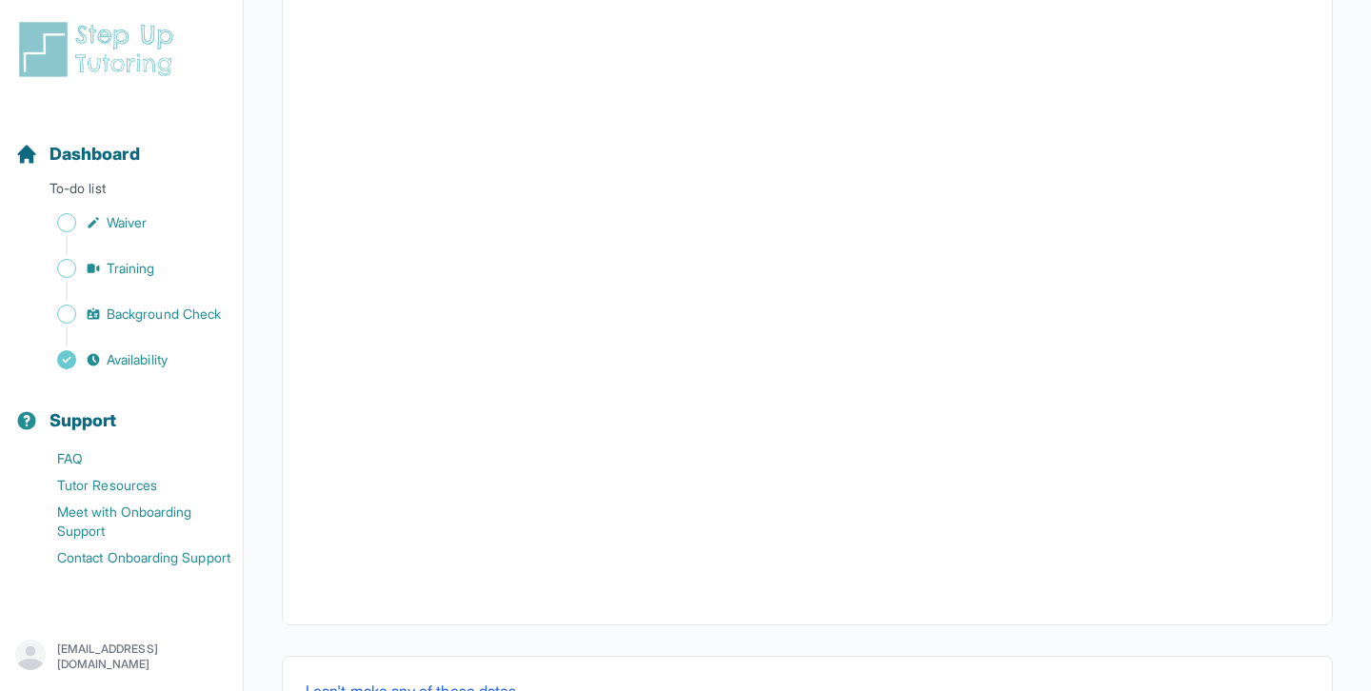
scroll to position [593, 0]
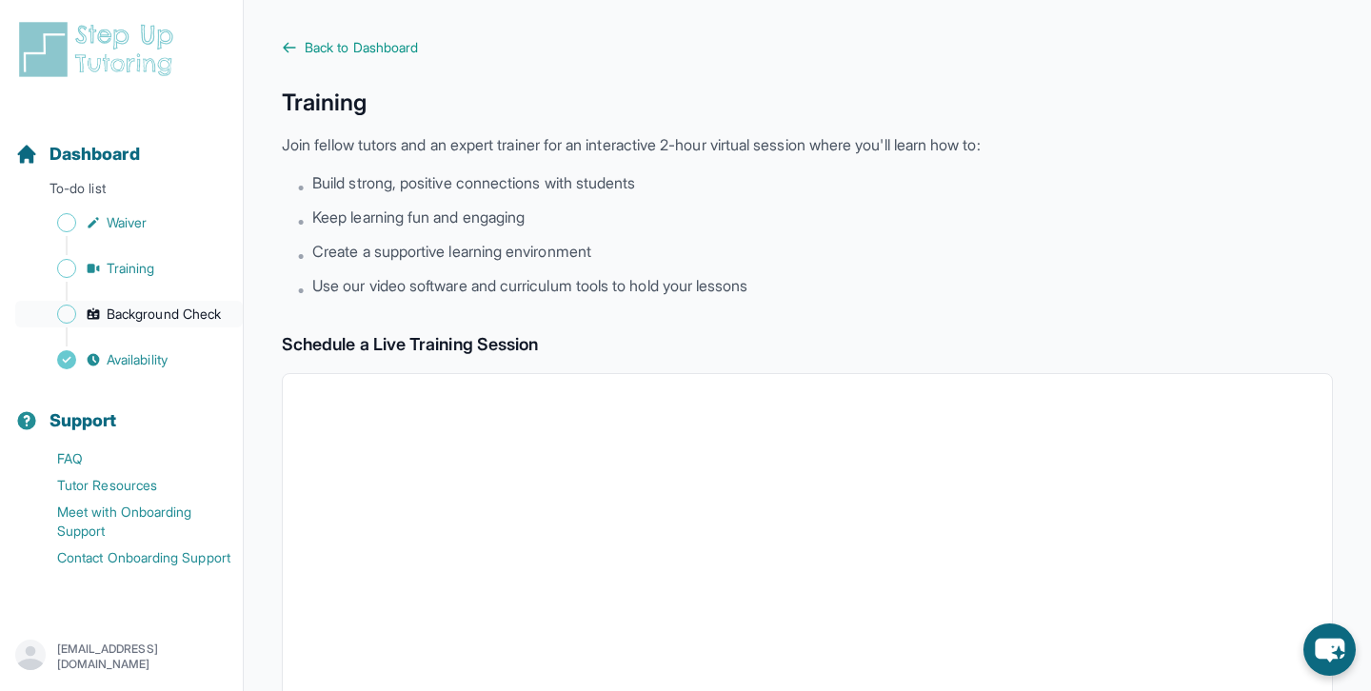
click at [164, 320] on span "Background Check" at bounding box center [164, 314] width 114 height 19
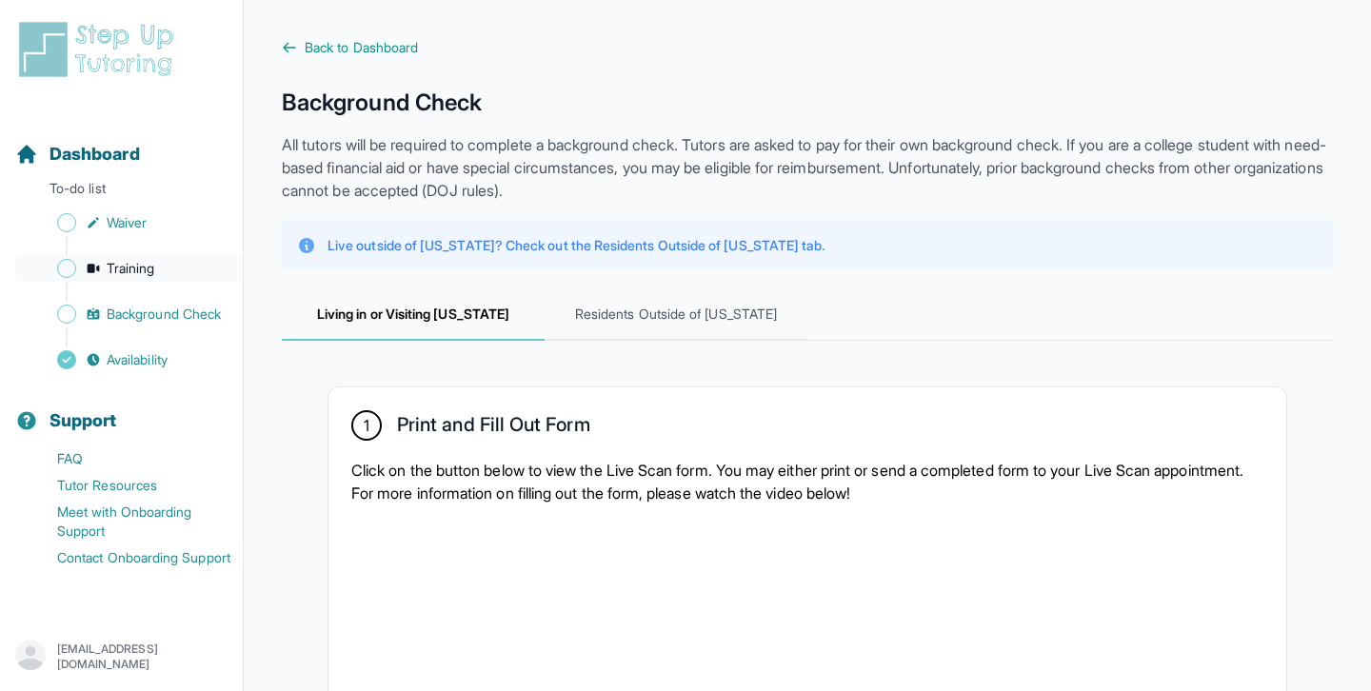
click at [168, 272] on link "Training" at bounding box center [128, 268] width 227 height 27
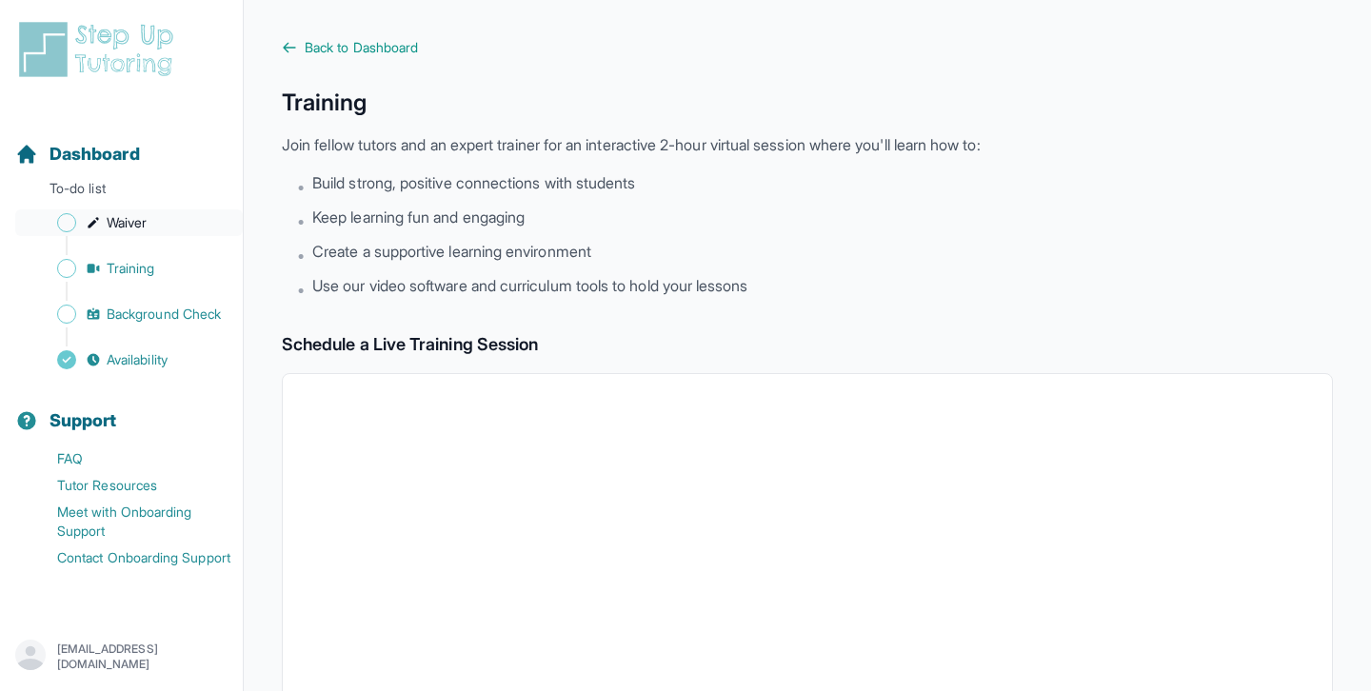
click at [168, 223] on link "Waiver" at bounding box center [128, 222] width 227 height 27
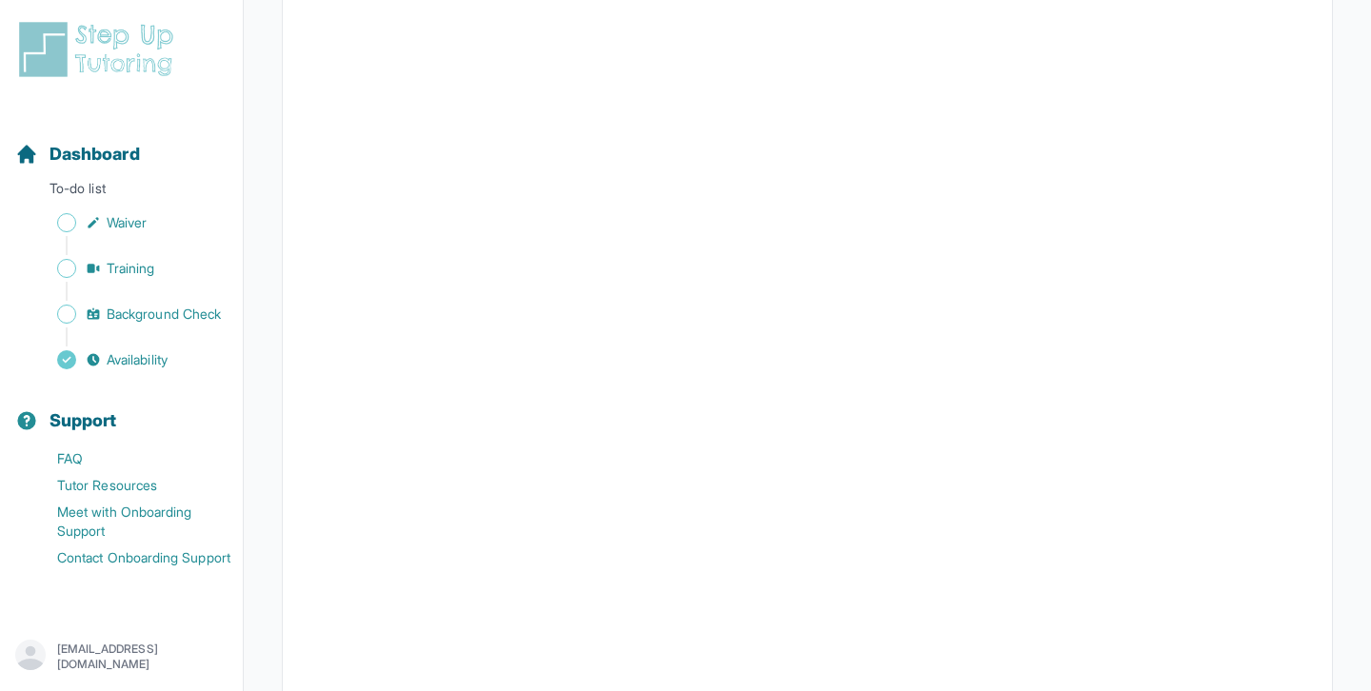
scroll to position [3442, 0]
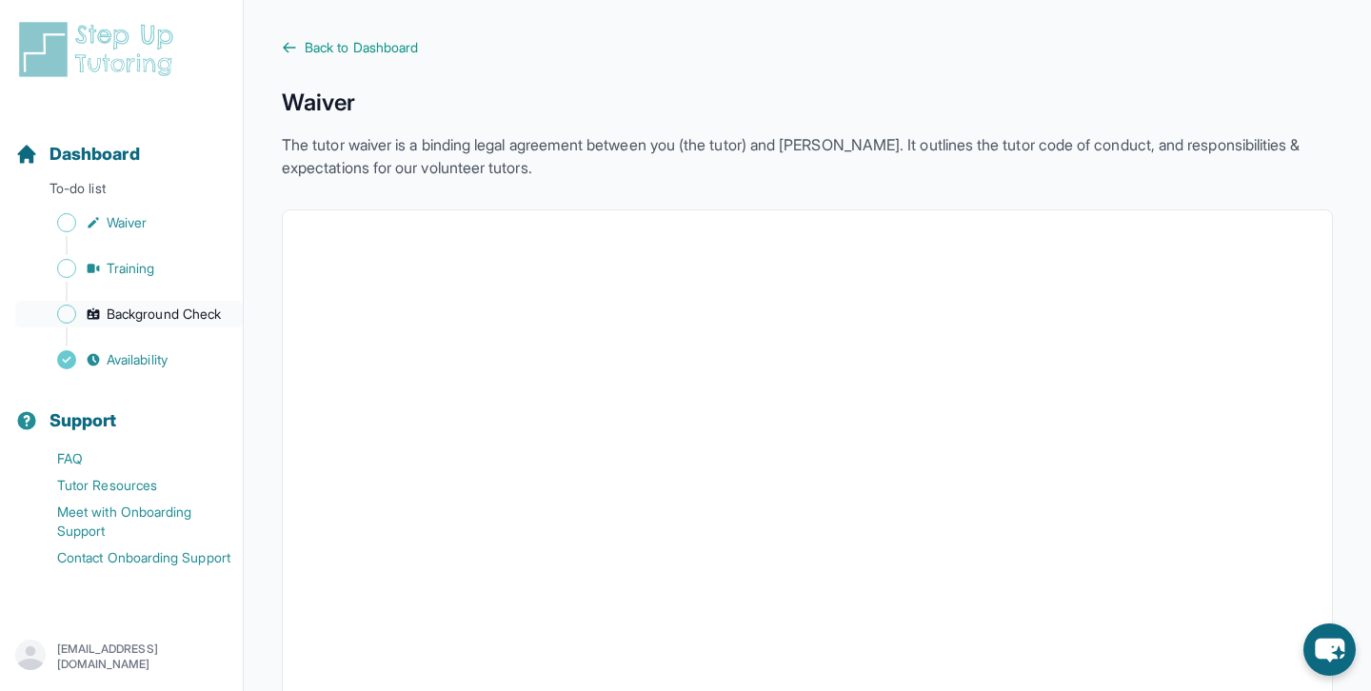
click at [219, 318] on span "Background Check" at bounding box center [164, 314] width 114 height 19
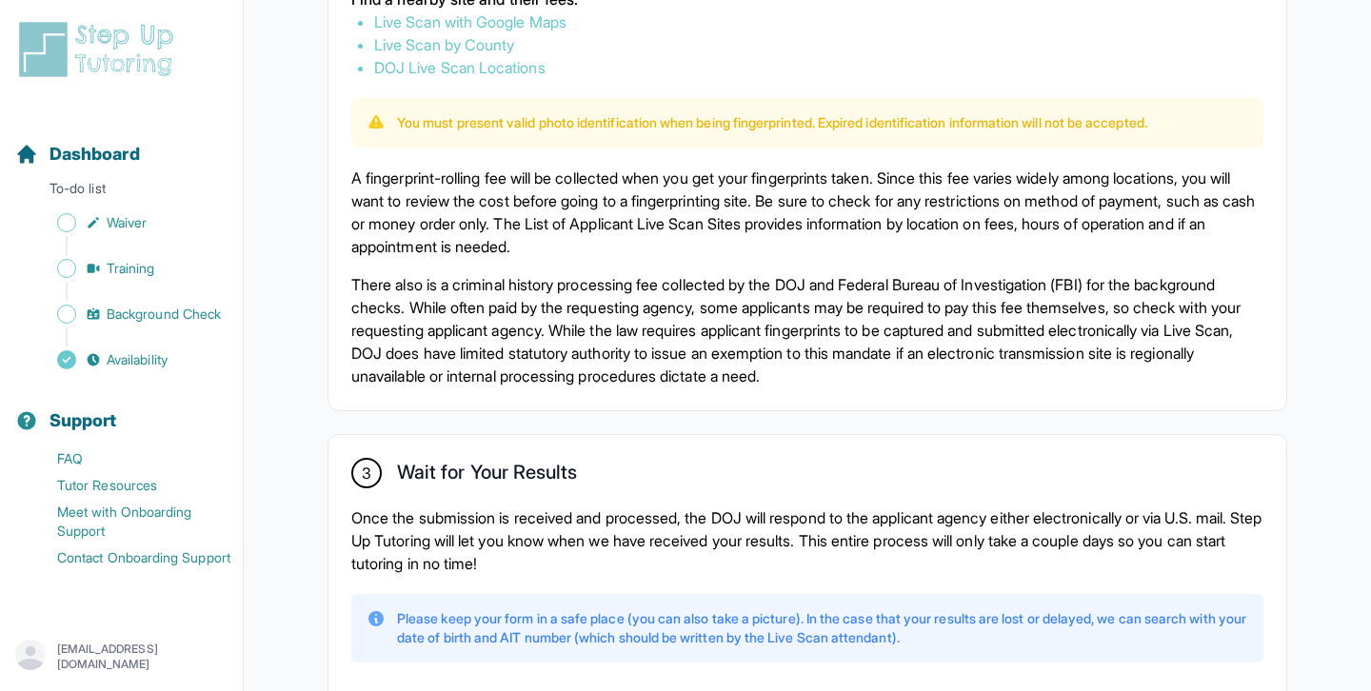
scroll to position [1240, 0]
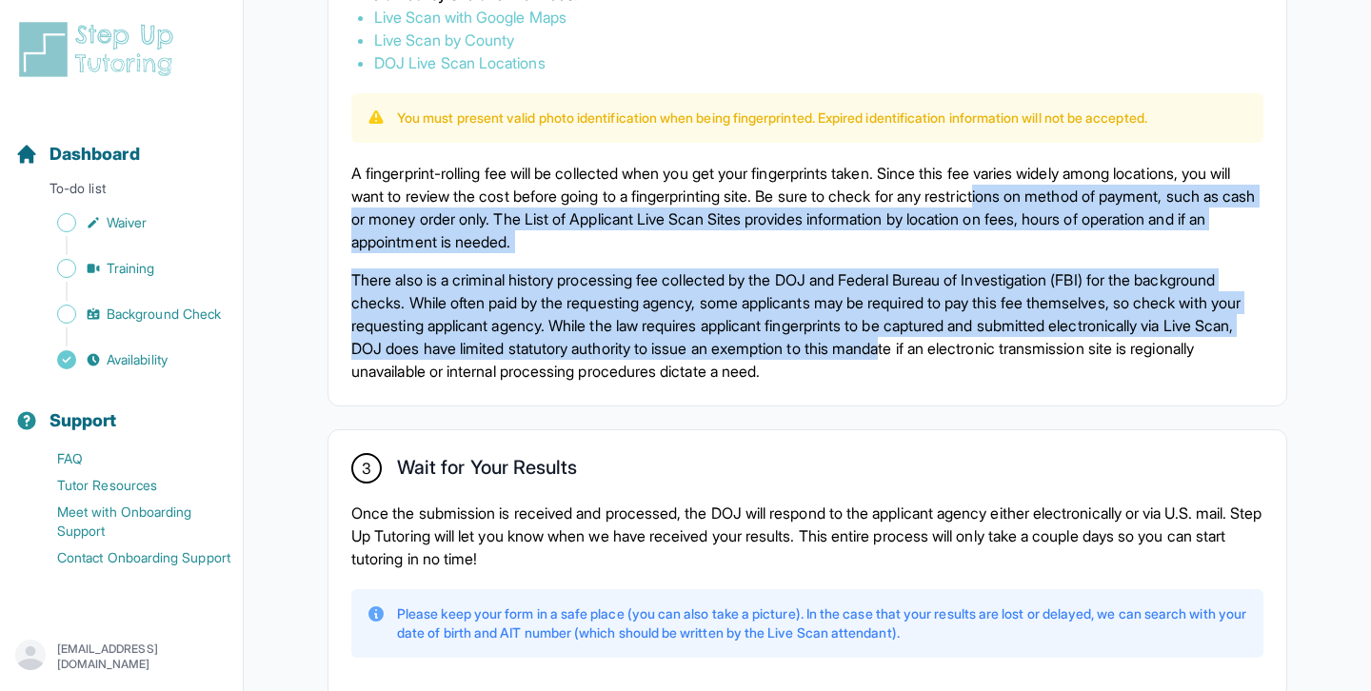
drag, startPoint x: 1075, startPoint y: 185, endPoint x: 1119, endPoint y: 349, distance: 170.6
click at [1117, 347] on div "A fingerprint-rolling fee will be collected when you get your fingerprints take…" at bounding box center [807, 272] width 912 height 221
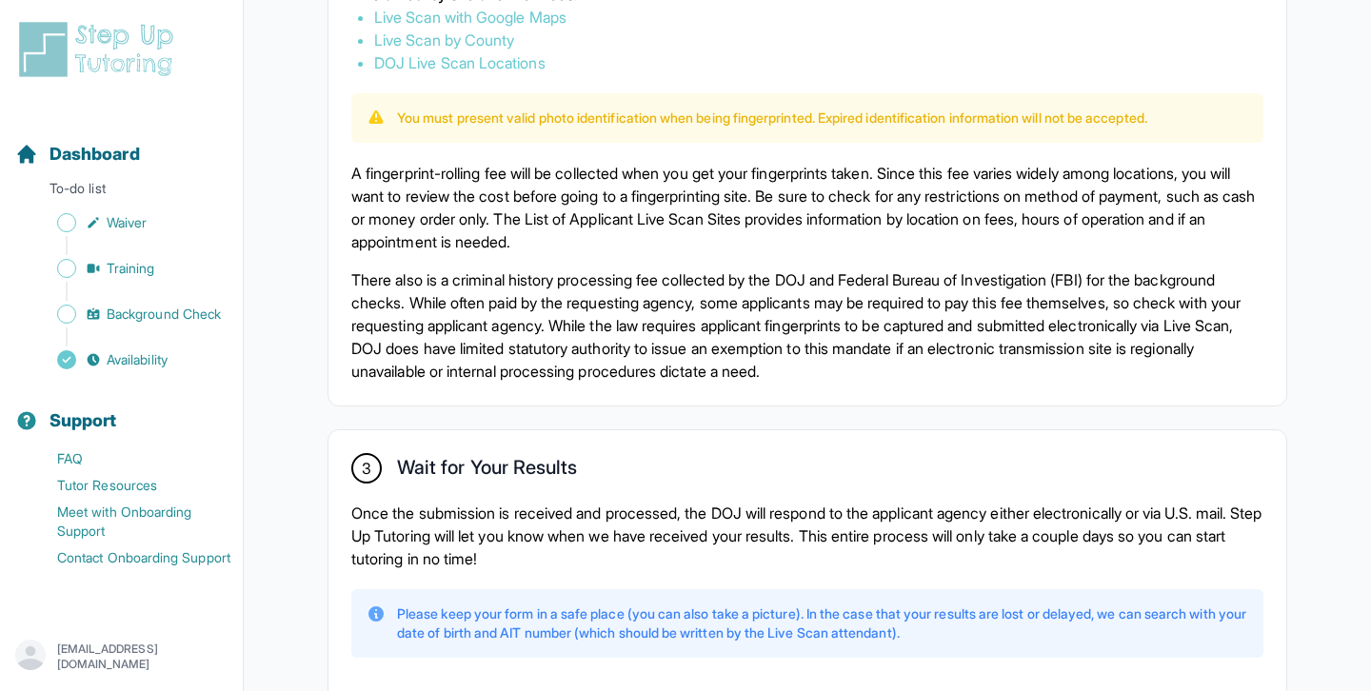
click at [1119, 349] on p "There also is a criminal history processing fee collected by the DOJ and Federa…" at bounding box center [807, 325] width 912 height 114
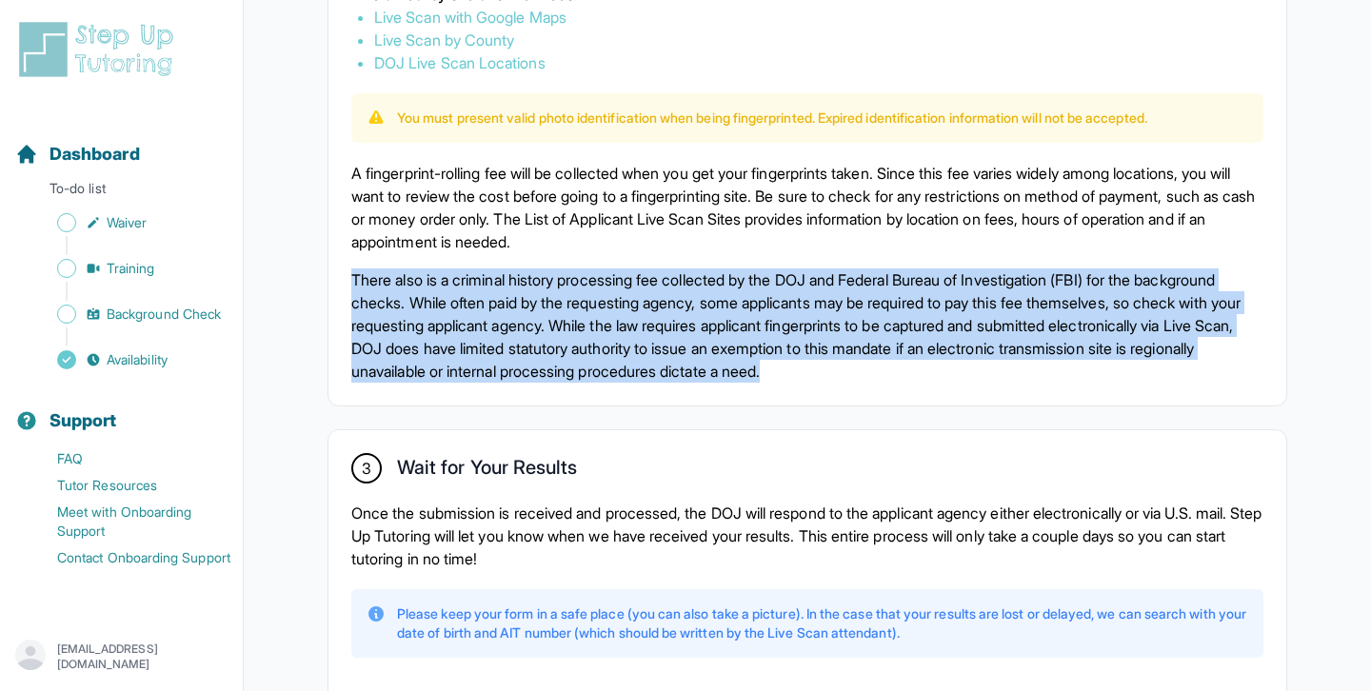
drag, startPoint x: 1105, startPoint y: 366, endPoint x: 1104, endPoint y: 261, distance: 105.7
click at [1104, 261] on div "A fingerprint-rolling fee will be collected when you get your fingerprints take…" at bounding box center [807, 272] width 912 height 221
drag, startPoint x: 1104, startPoint y: 251, endPoint x: 1103, endPoint y: 393, distance: 141.8
click at [1104, 393] on div "2 Get Fingerprinted Once you receive and complete the necessary forms from the …" at bounding box center [806, 139] width 957 height 532
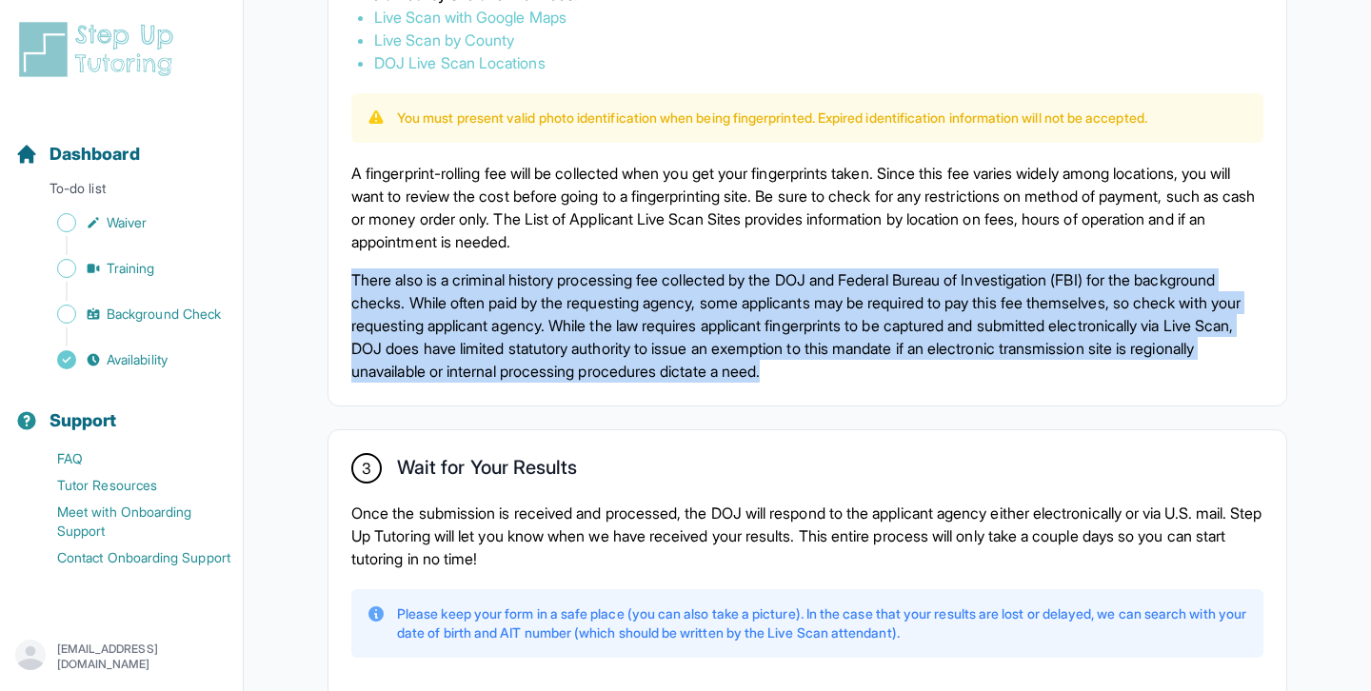
click at [1103, 393] on div "2 Get Fingerprinted Once you receive and complete the necessary forms from the …" at bounding box center [806, 139] width 957 height 532
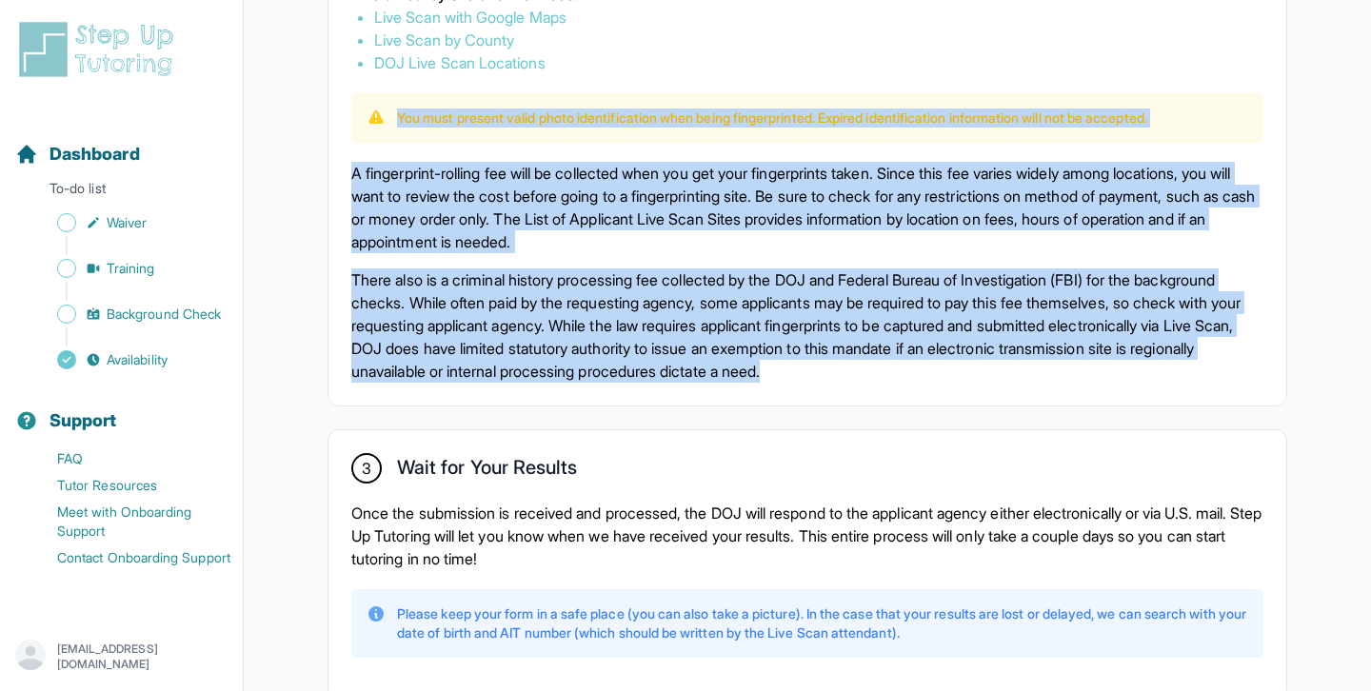
drag, startPoint x: 1103, startPoint y: 391, endPoint x: 1104, endPoint y: 71, distance: 319.8
click at [1104, 71] on div "2 Get Fingerprinted Once you receive and complete the necessary forms from the …" at bounding box center [806, 139] width 957 height 532
click at [1104, 71] on li "DOJ Live Scan Locations" at bounding box center [807, 62] width 866 height 23
drag, startPoint x: 1104, startPoint y: 71, endPoint x: 1104, endPoint y: 385, distance: 313.1
click at [1104, 385] on div "2 Get Fingerprinted Once you receive and complete the necessary forms from the …" at bounding box center [806, 139] width 957 height 532
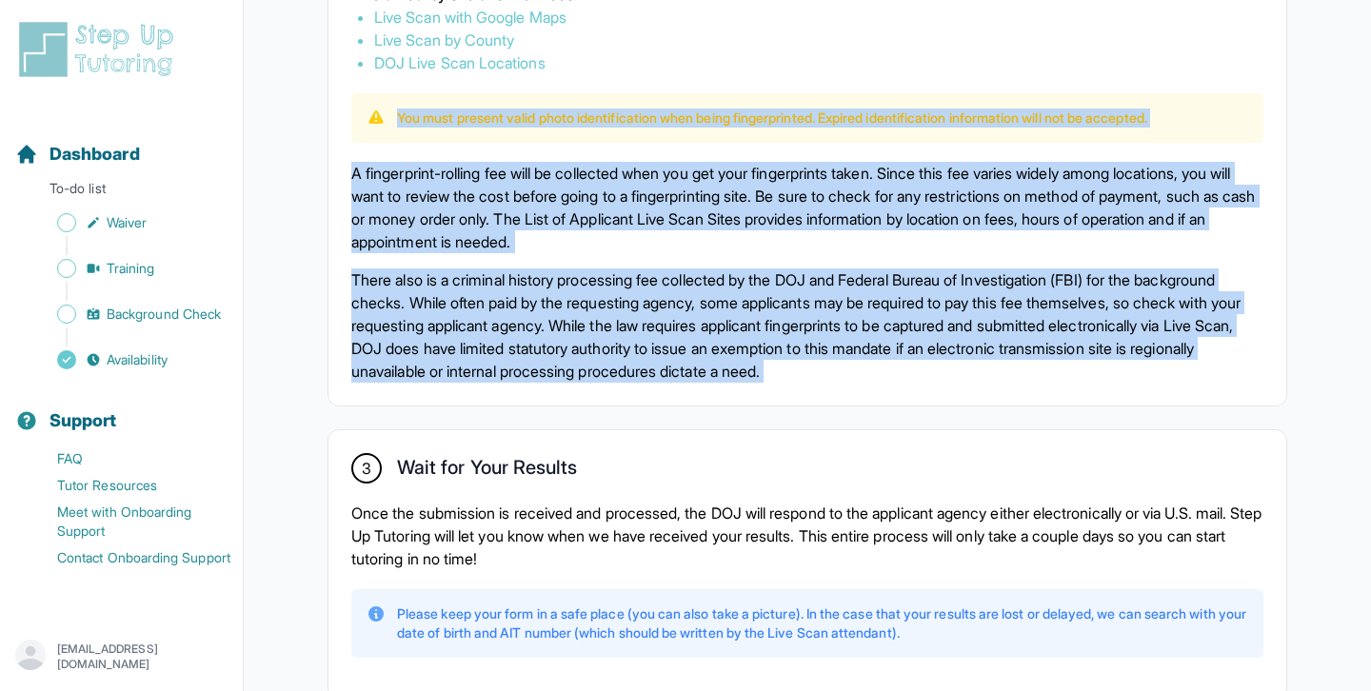
click at [1104, 385] on div "2 Get Fingerprinted Once you receive and complete the necessary forms from the …" at bounding box center [806, 139] width 957 height 532
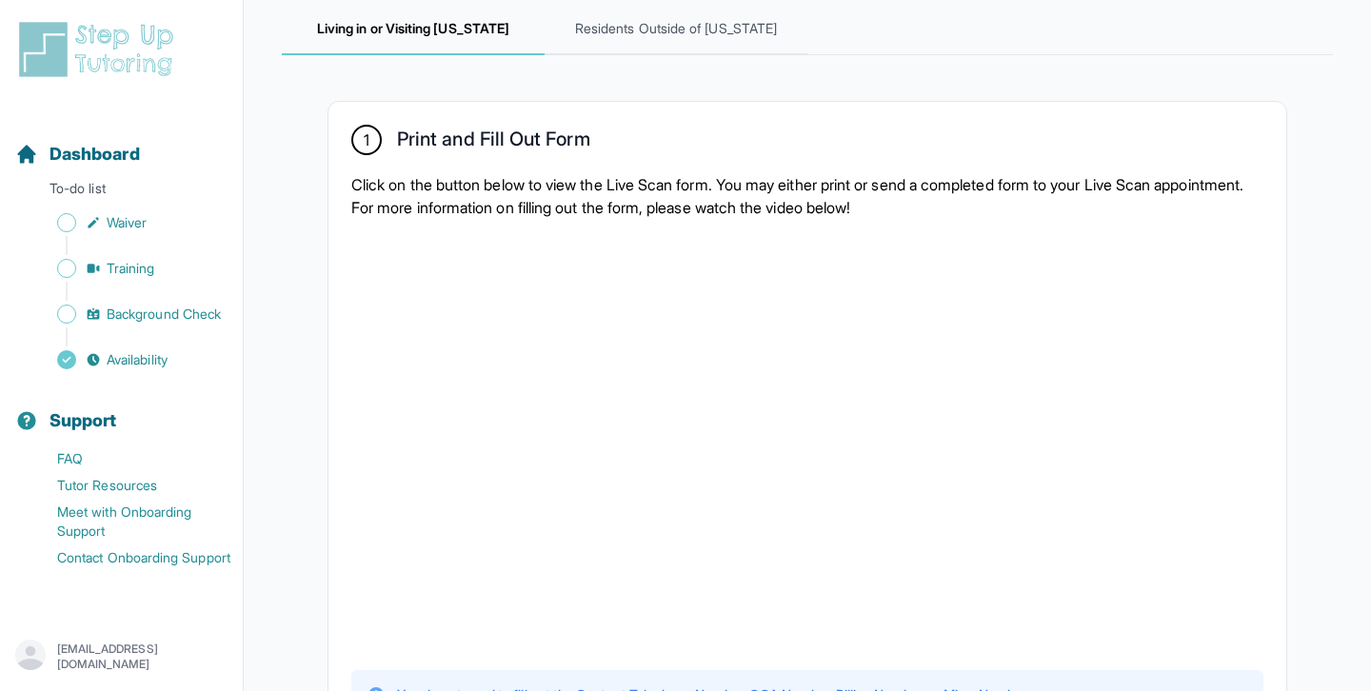
scroll to position [0, 0]
